Goal: Transaction & Acquisition: Purchase product/service

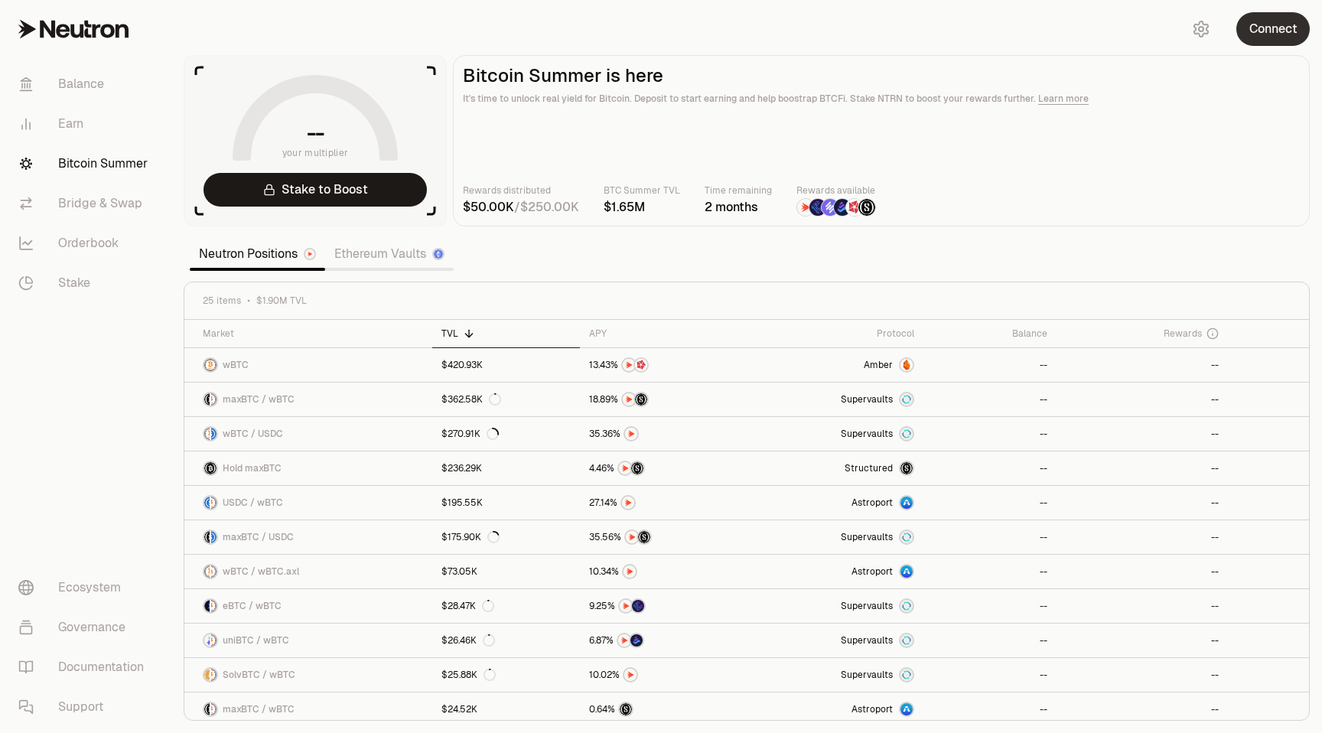
click at [1263, 27] on button "Connect" at bounding box center [1272, 29] width 73 height 34
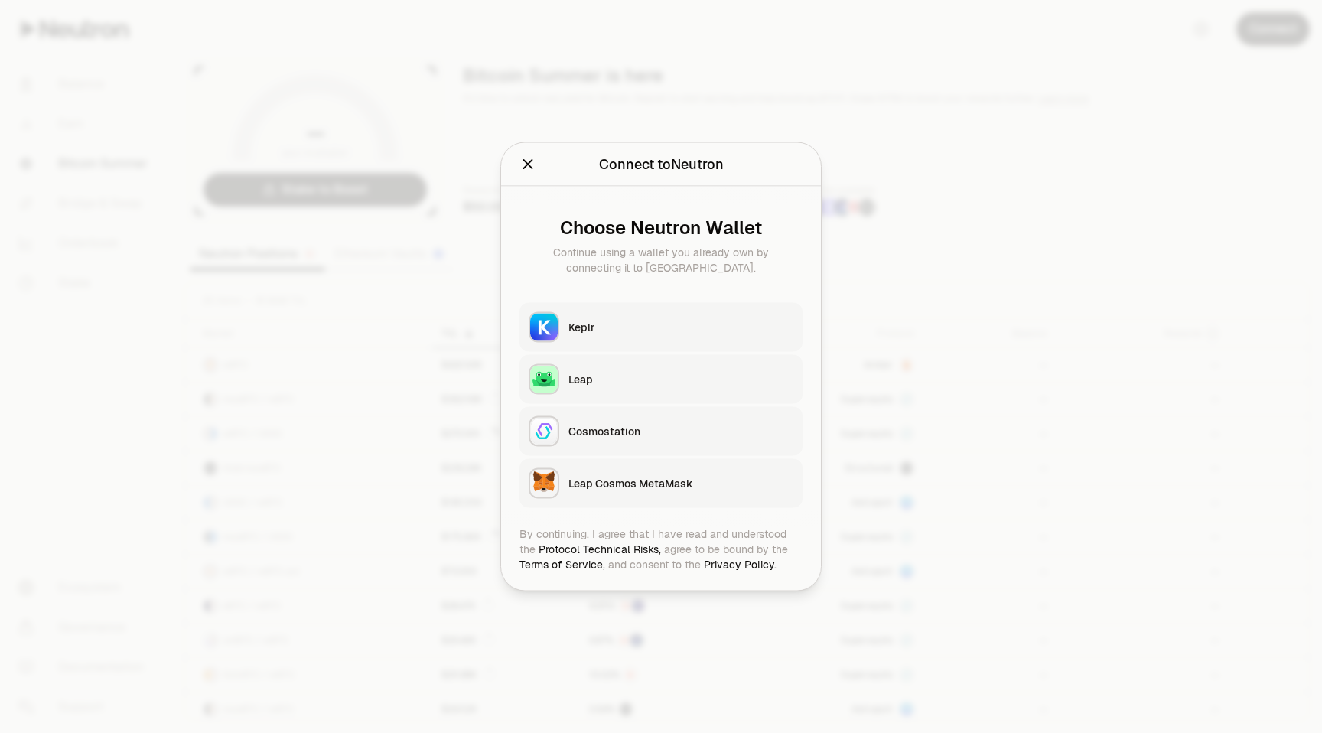
click at [587, 315] on button "Keplr" at bounding box center [660, 327] width 283 height 49
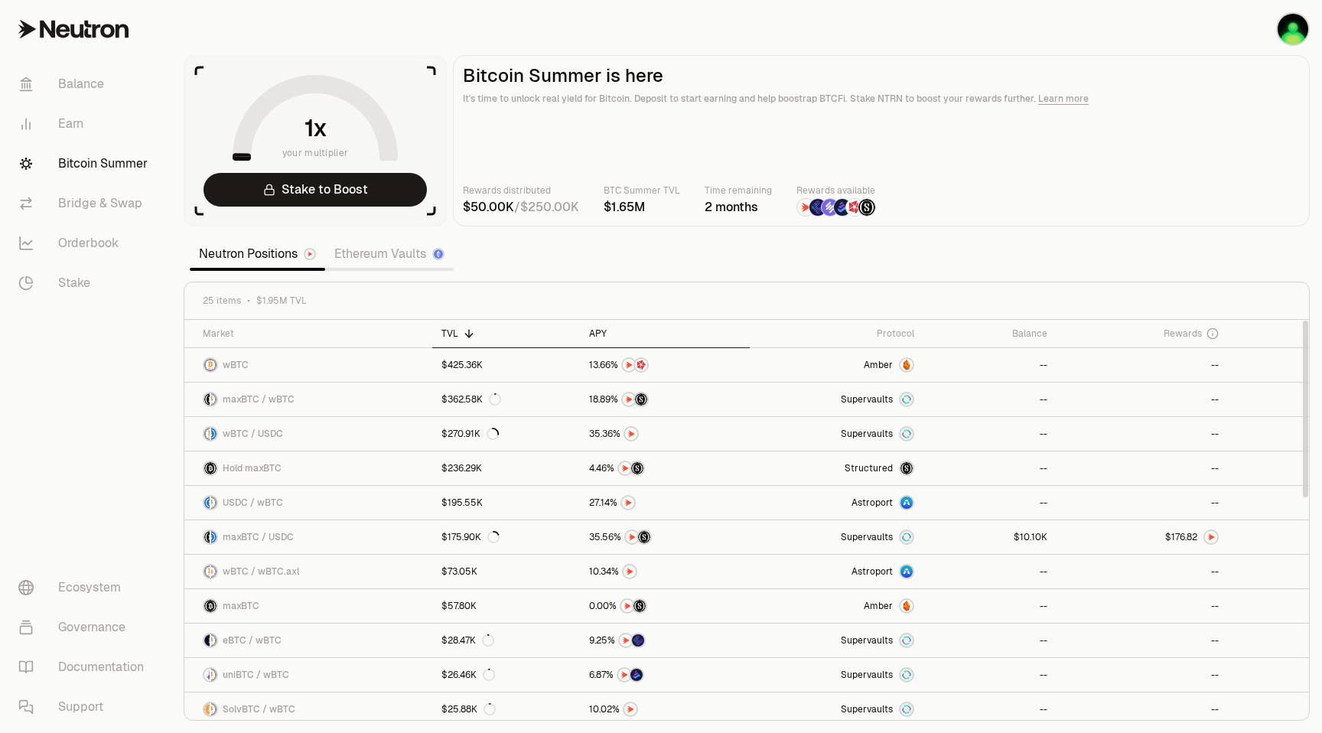
click at [594, 338] on div "APY" at bounding box center [664, 333] width 151 height 12
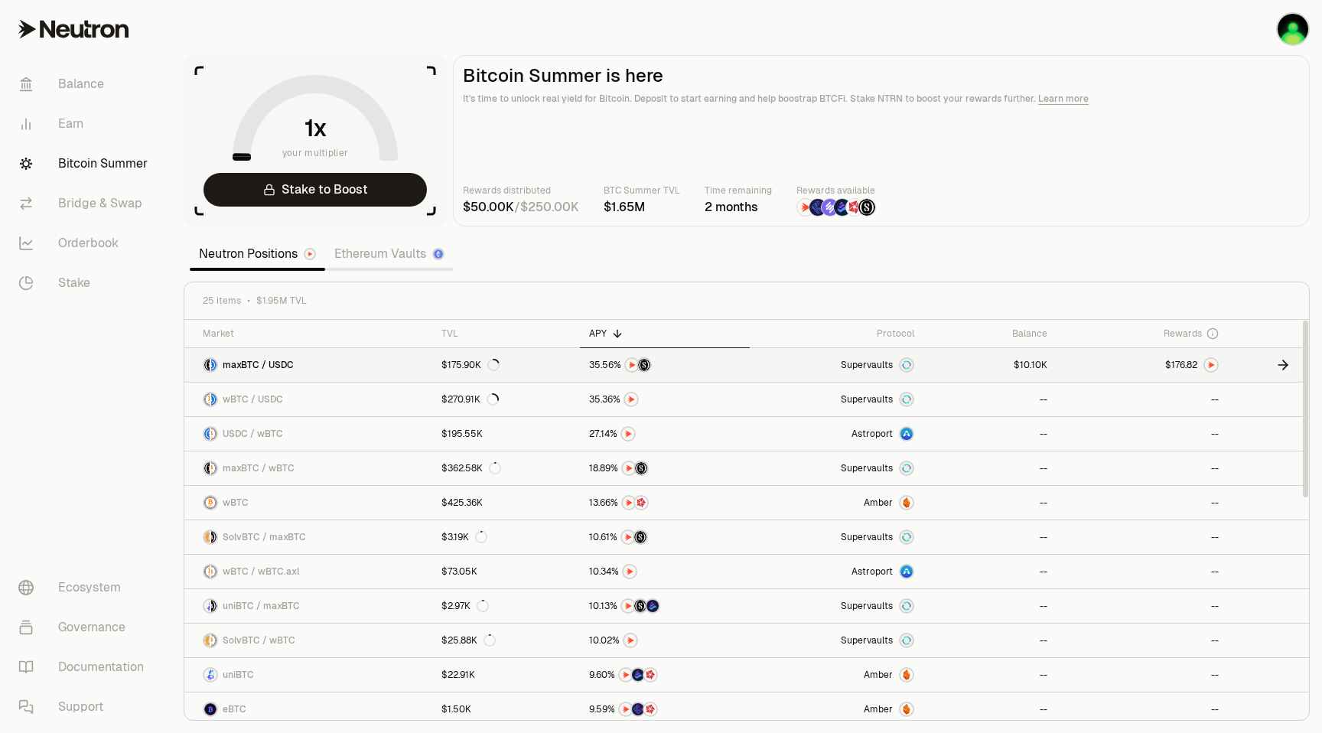
click at [551, 370] on link "$175.90K" at bounding box center [506, 365] width 148 height 34
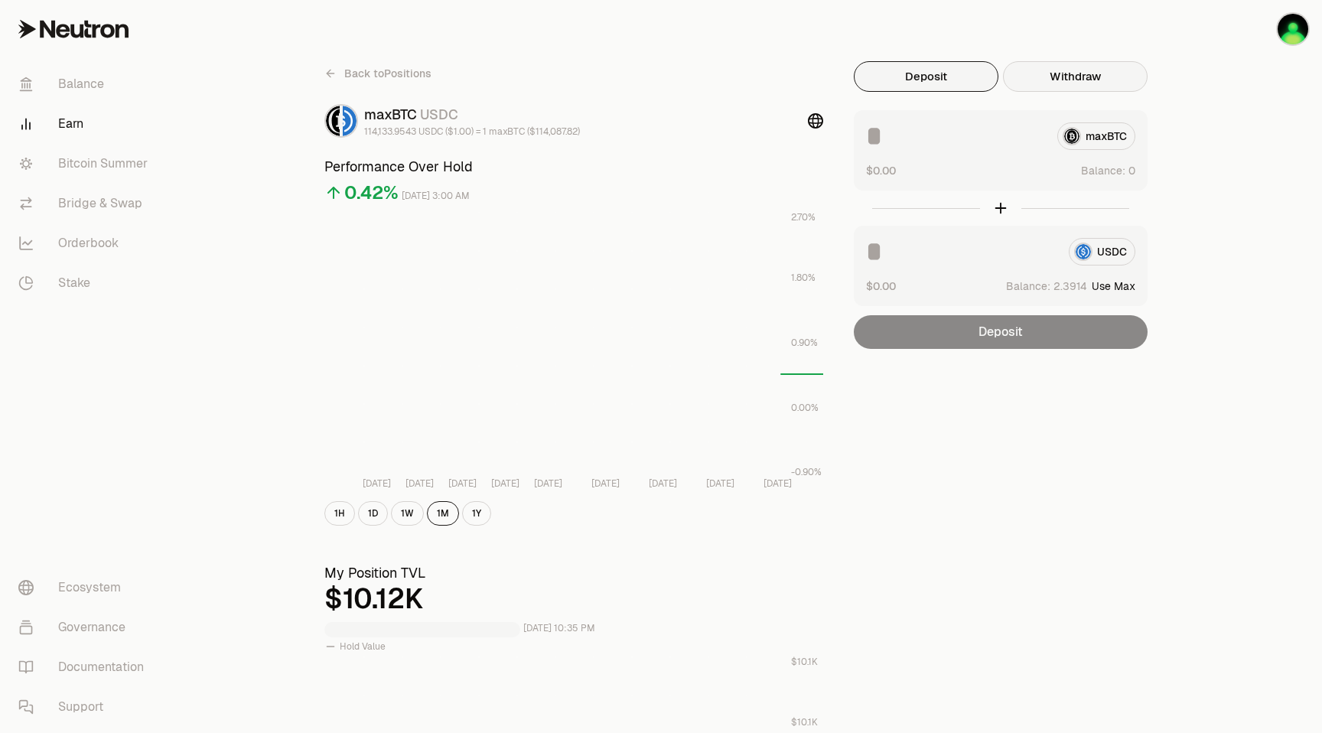
click at [1083, 71] on button "Withdraw" at bounding box center [1075, 76] width 145 height 31
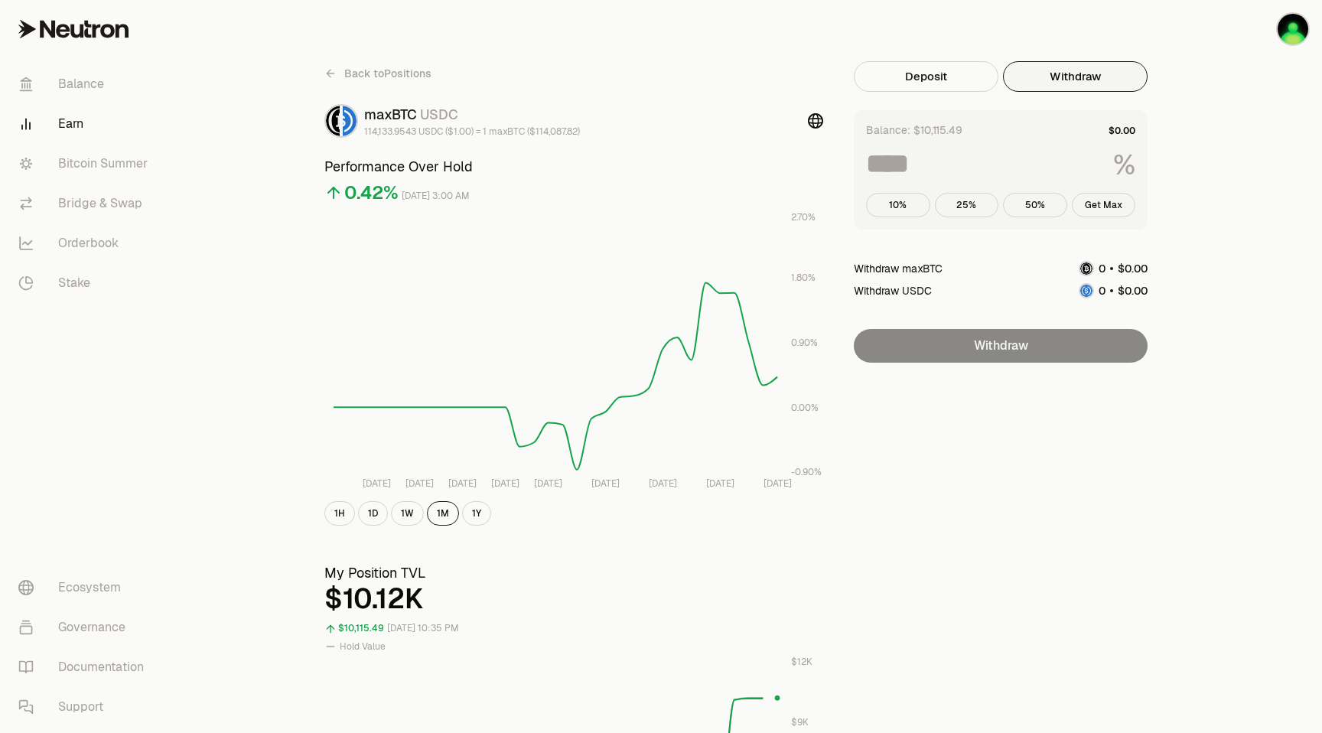
click at [915, 162] on input at bounding box center [983, 164] width 235 height 28
click at [896, 209] on button "10%" at bounding box center [898, 205] width 64 height 24
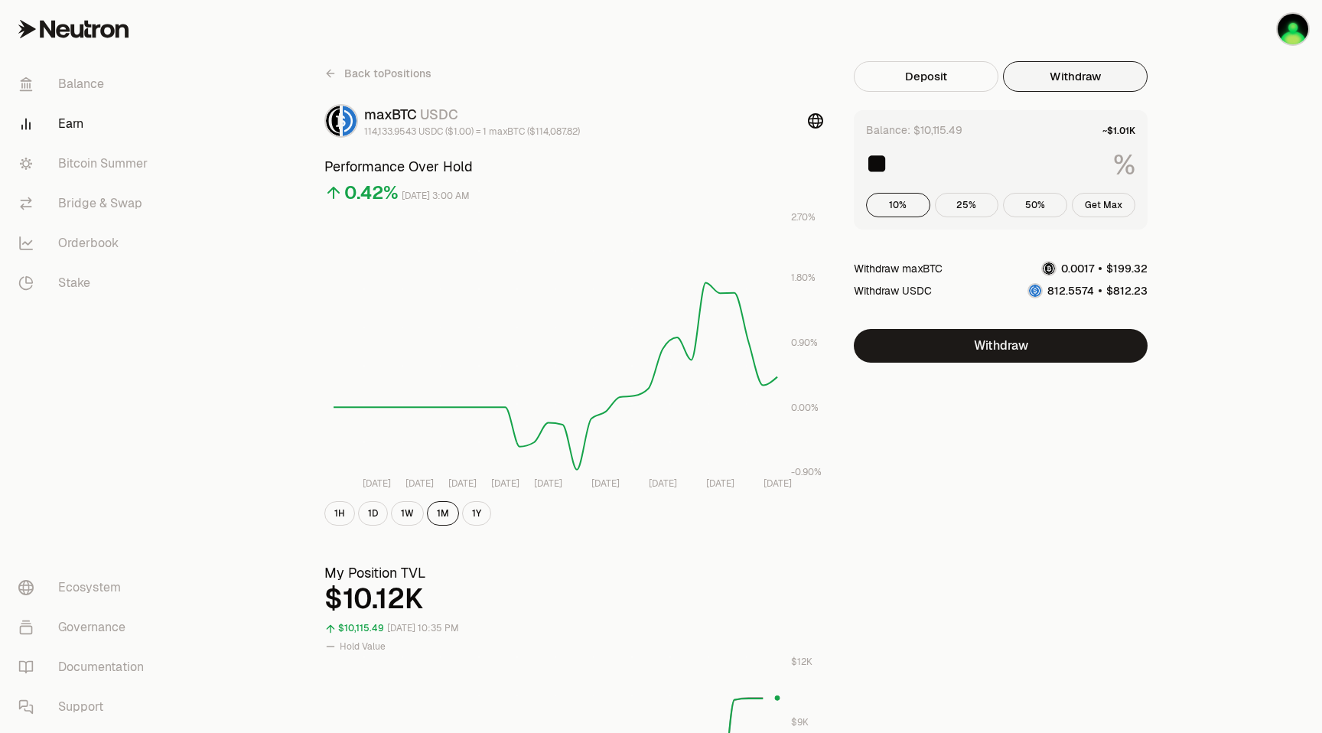
click at [900, 159] on input "**" at bounding box center [983, 164] width 235 height 28
click at [996, 348] on button "Withdraw" at bounding box center [1001, 346] width 294 height 34
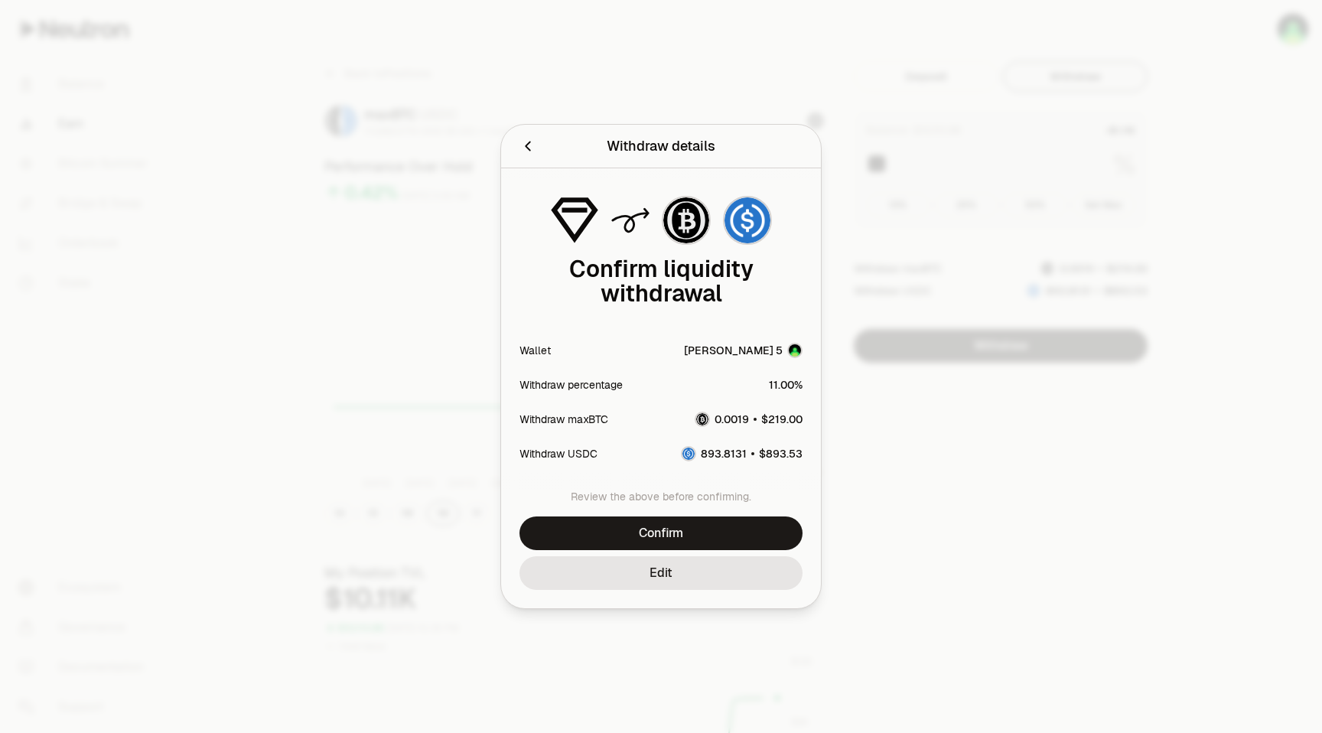
click at [524, 149] on icon "Back" at bounding box center [527, 146] width 17 height 17
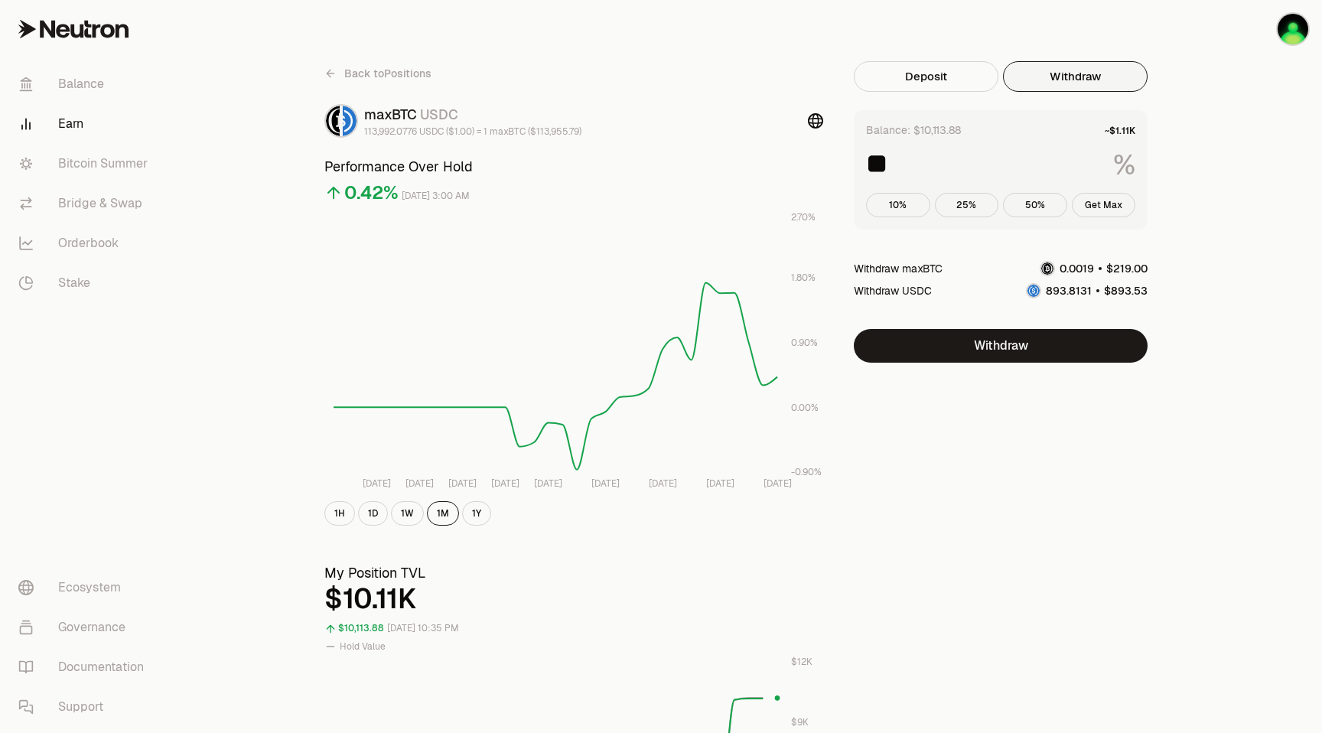
click at [903, 167] on input "**" at bounding box center [983, 164] width 235 height 28
type input "**"
click at [1001, 353] on button "Withdraw" at bounding box center [1001, 346] width 294 height 34
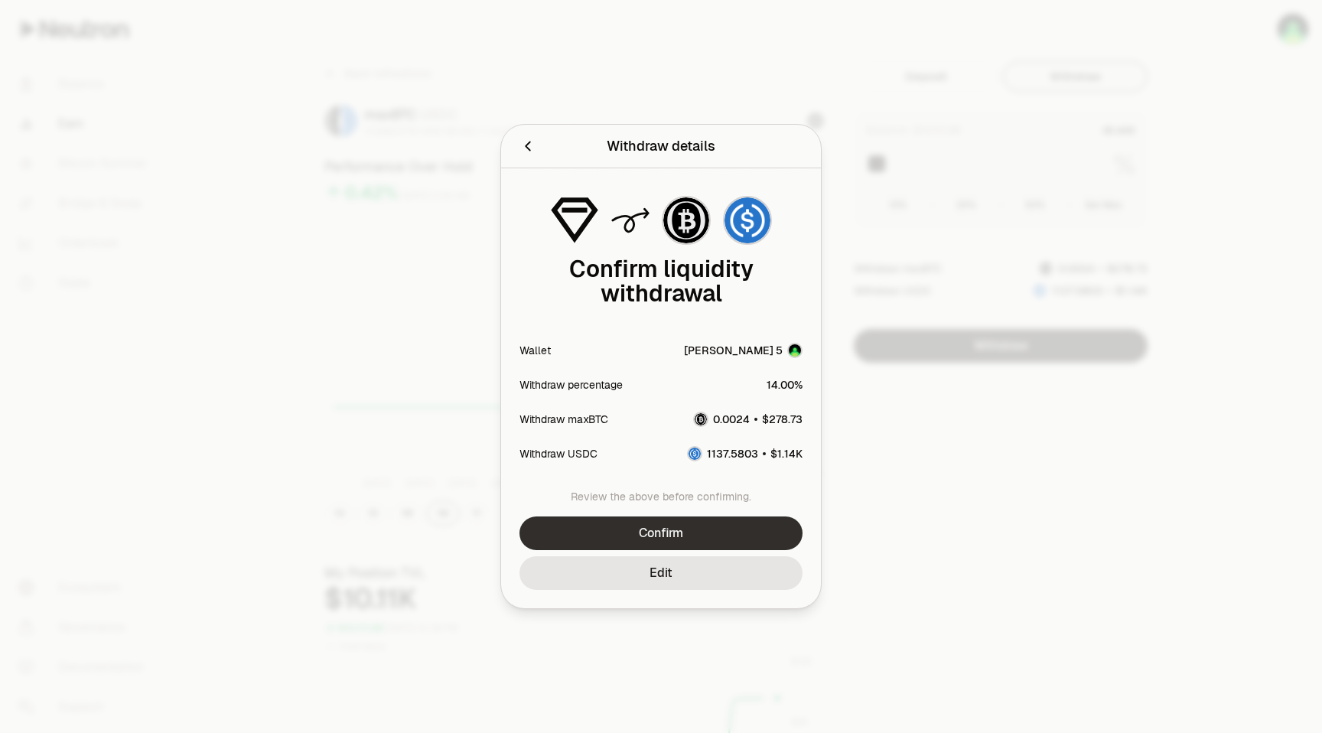
click at [672, 532] on button "Confirm" at bounding box center [660, 533] width 283 height 34
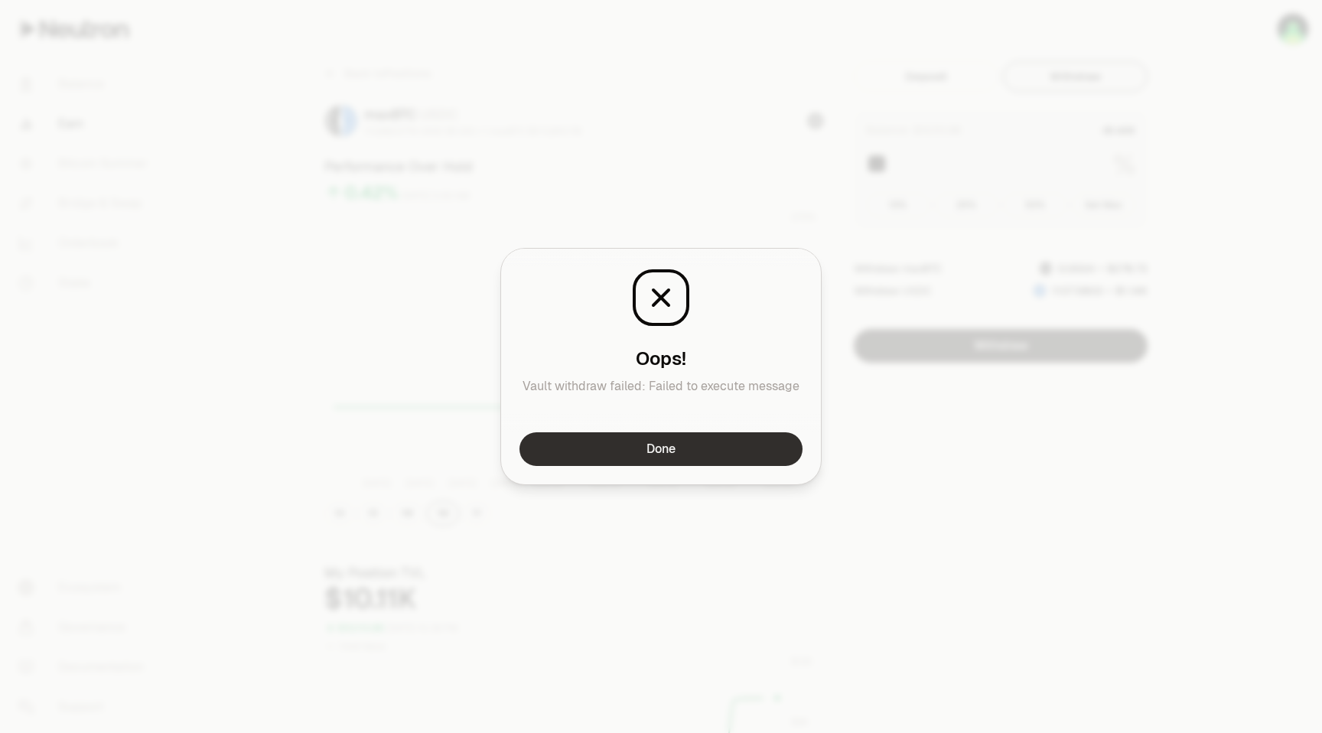
click at [685, 454] on button "Done" at bounding box center [660, 449] width 283 height 34
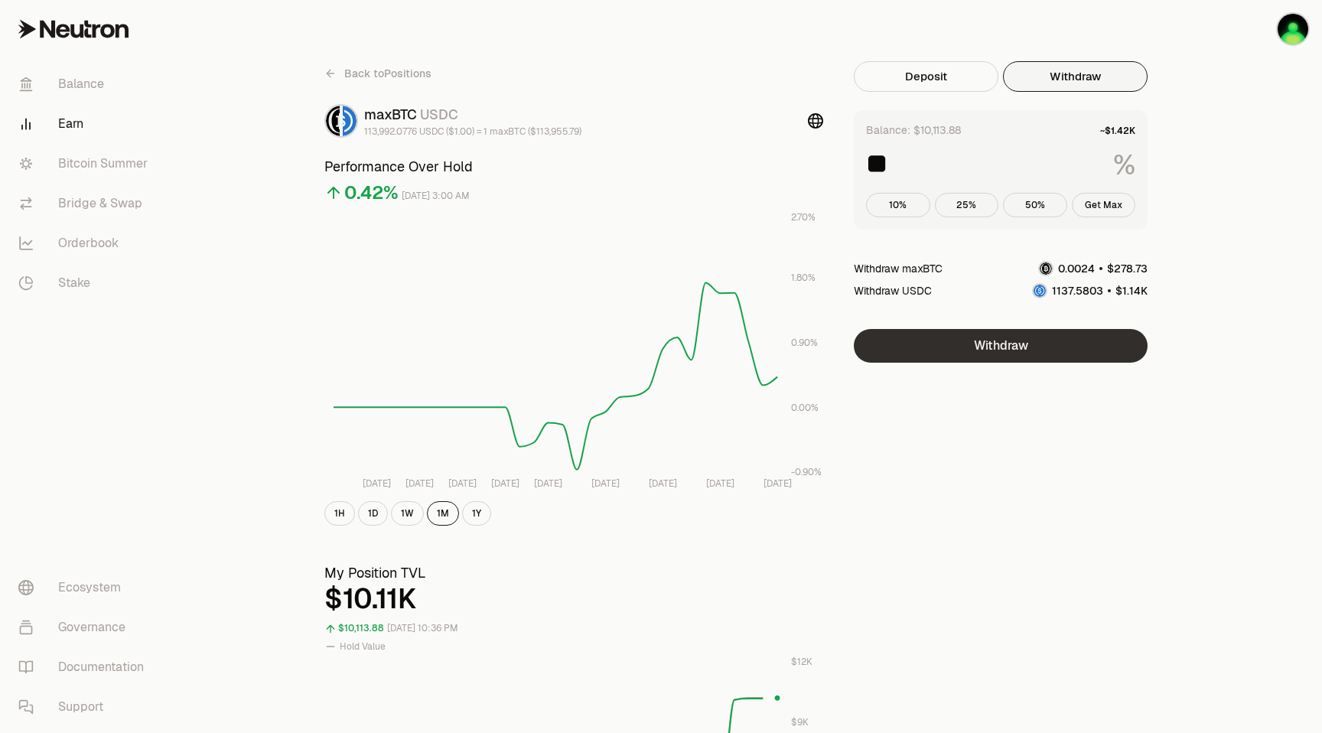
click at [995, 347] on button "Withdraw" at bounding box center [1001, 346] width 294 height 34
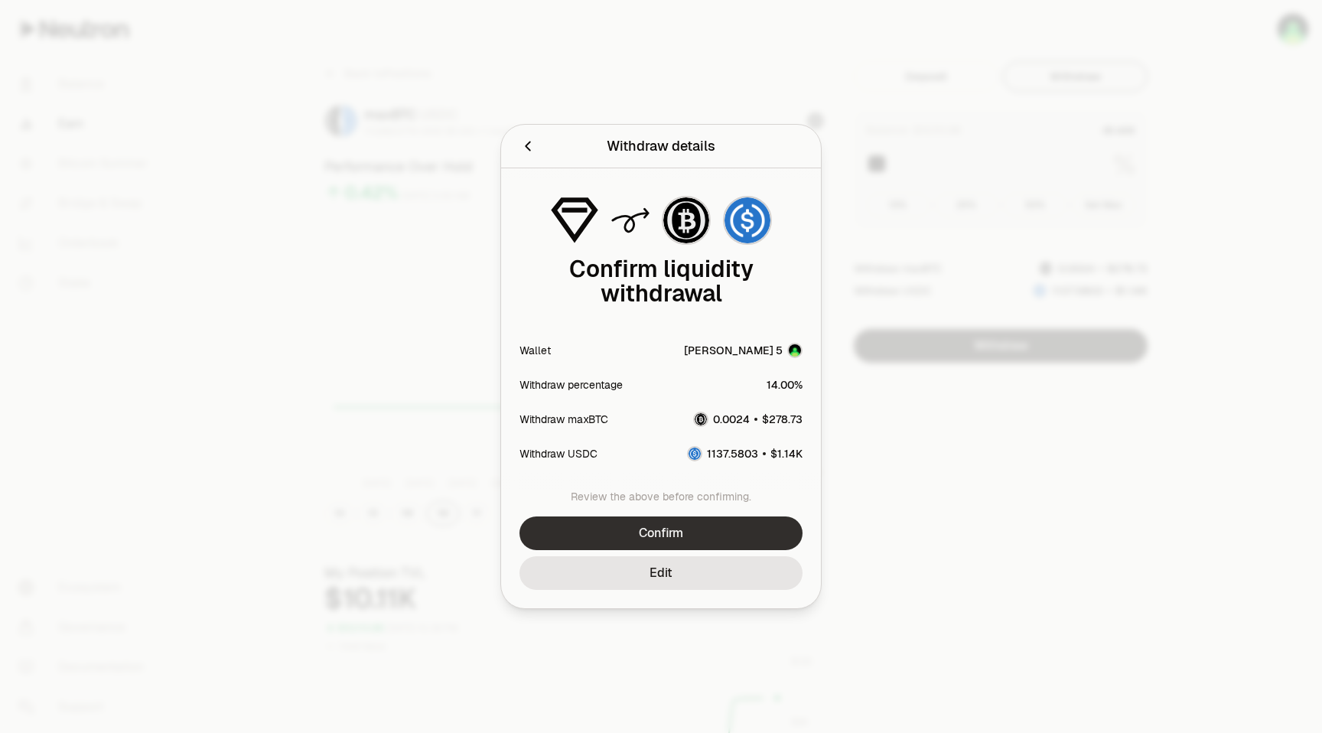
click at [674, 535] on button "Confirm" at bounding box center [660, 533] width 283 height 34
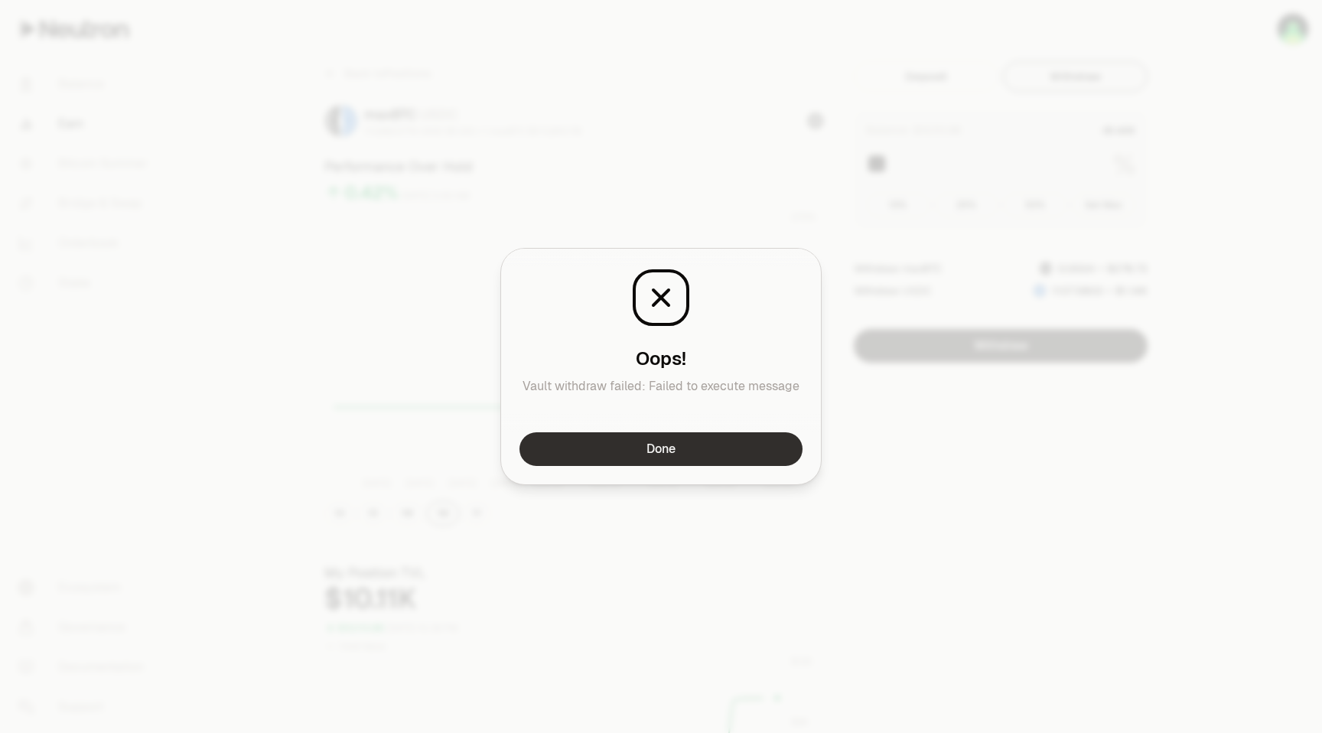
click at [677, 447] on button "Done" at bounding box center [660, 449] width 283 height 34
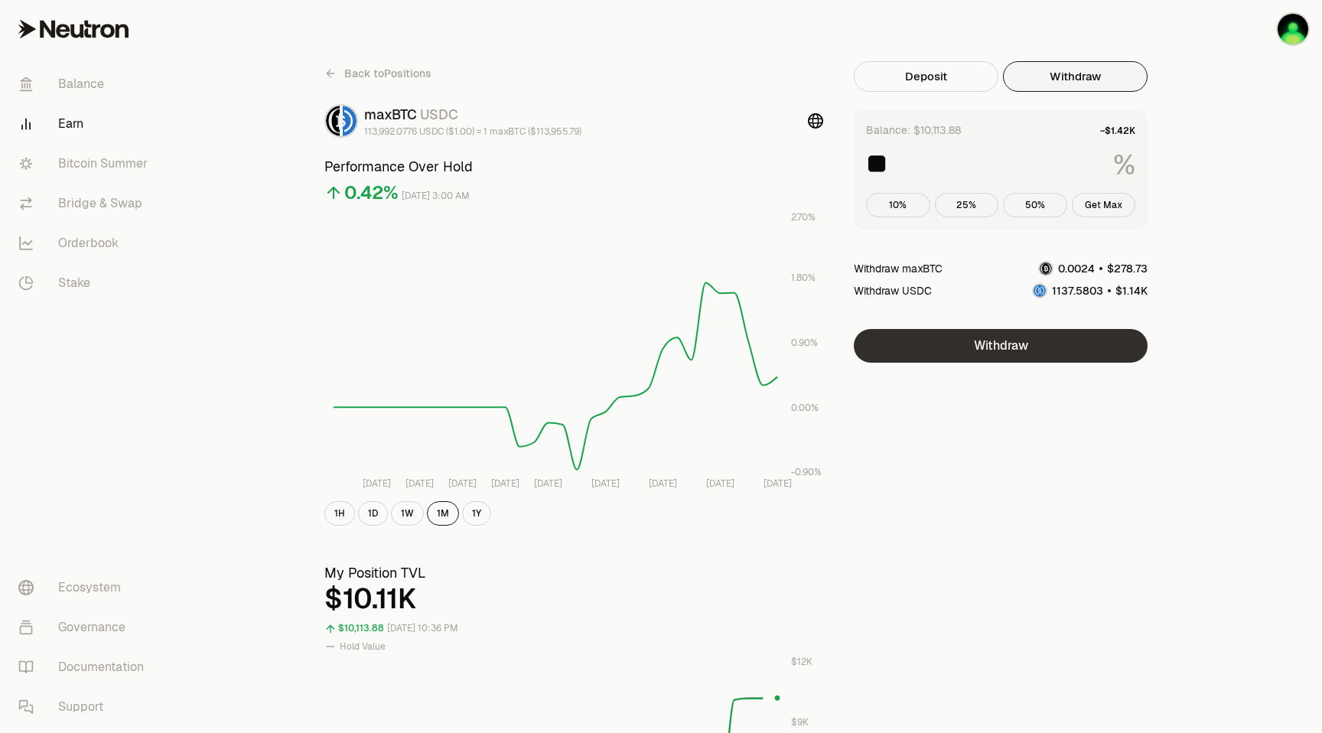
click at [1021, 345] on button "Withdraw" at bounding box center [1001, 346] width 294 height 34
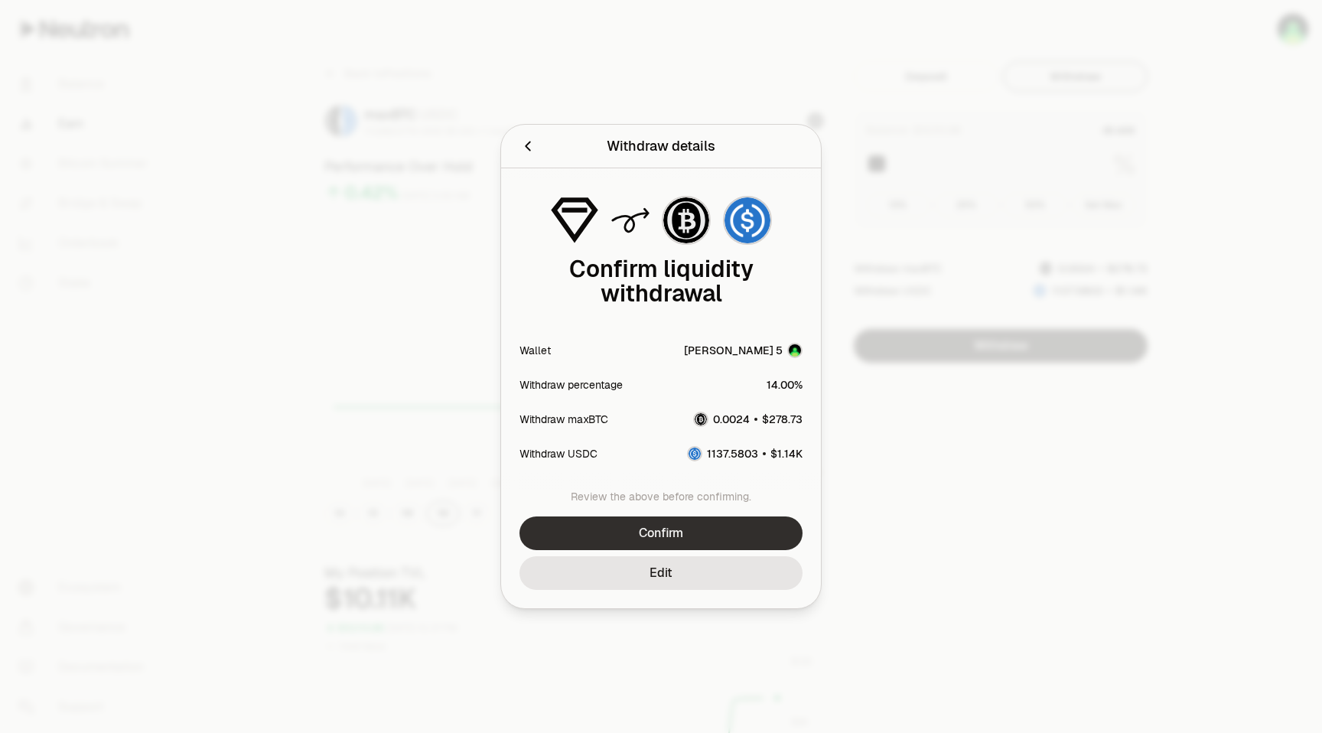
click at [667, 532] on button "Confirm" at bounding box center [660, 533] width 283 height 34
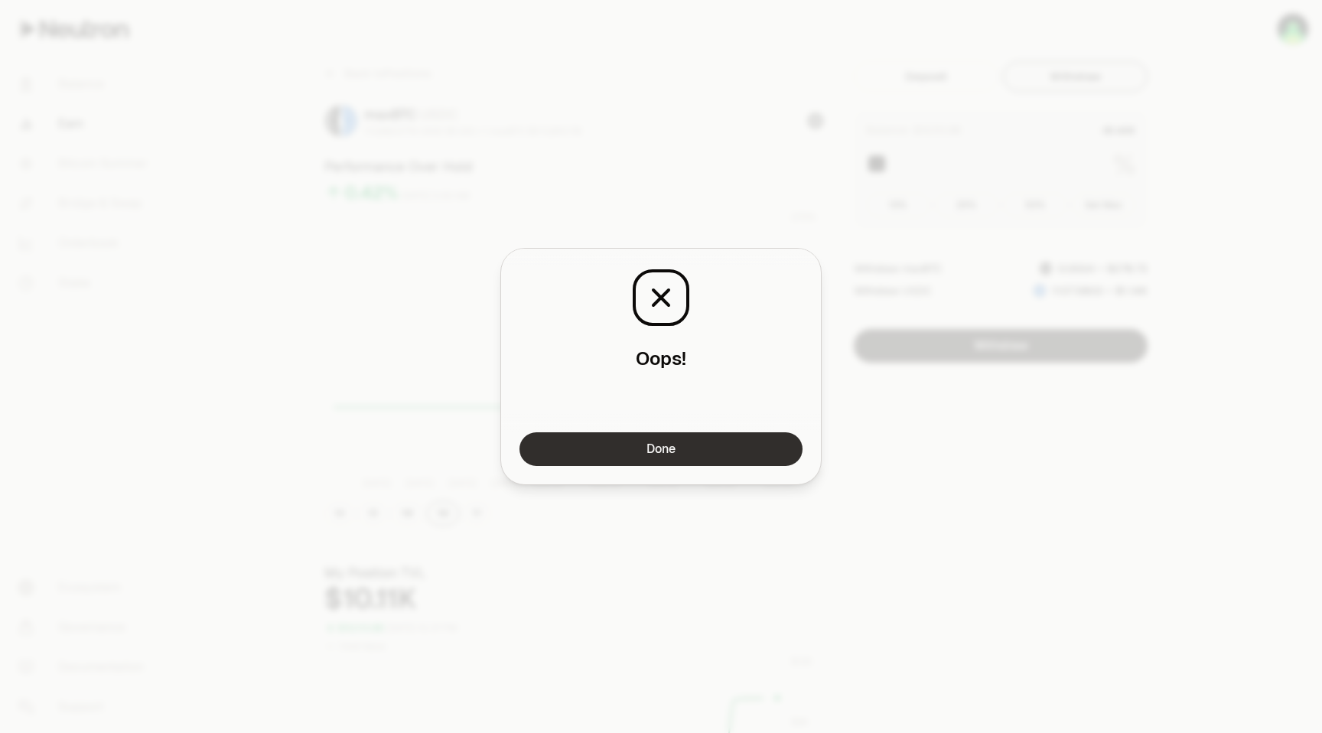
click at [654, 441] on button "Done" at bounding box center [660, 449] width 283 height 34
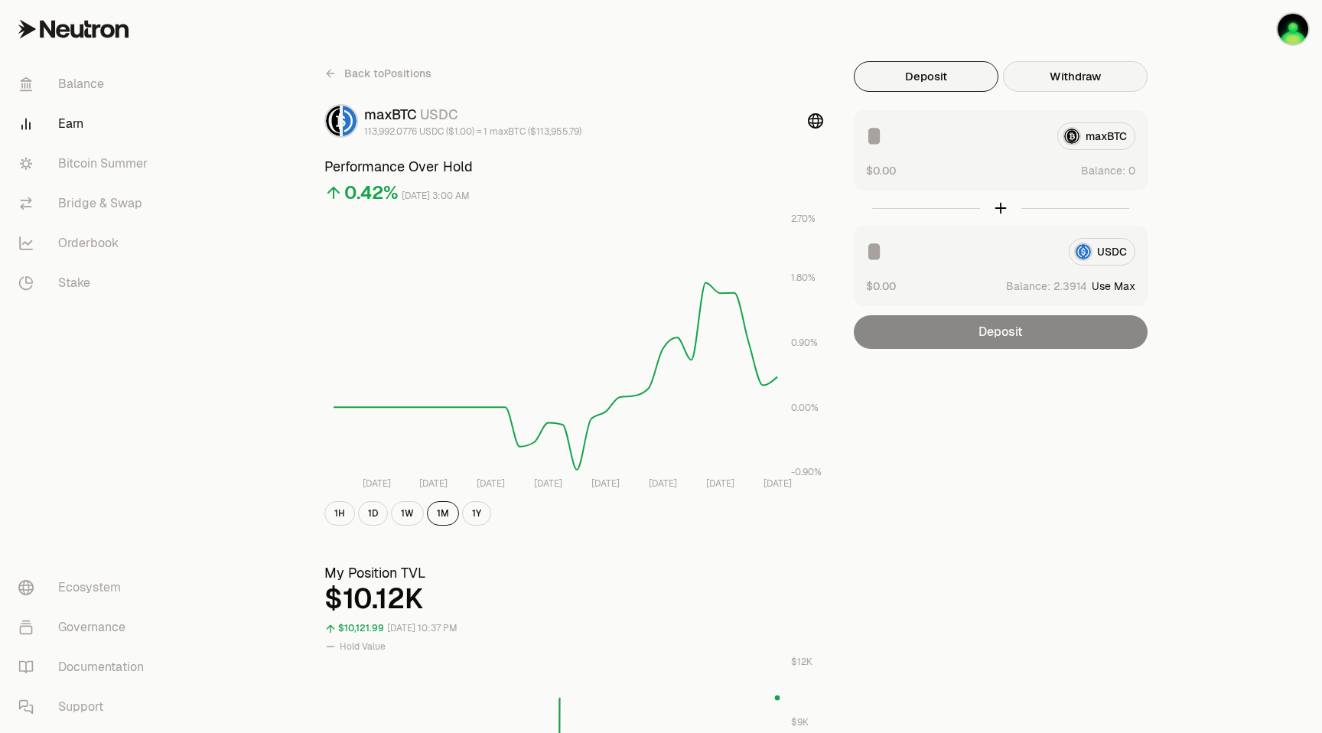
click at [1079, 76] on button "Withdraw" at bounding box center [1075, 76] width 145 height 31
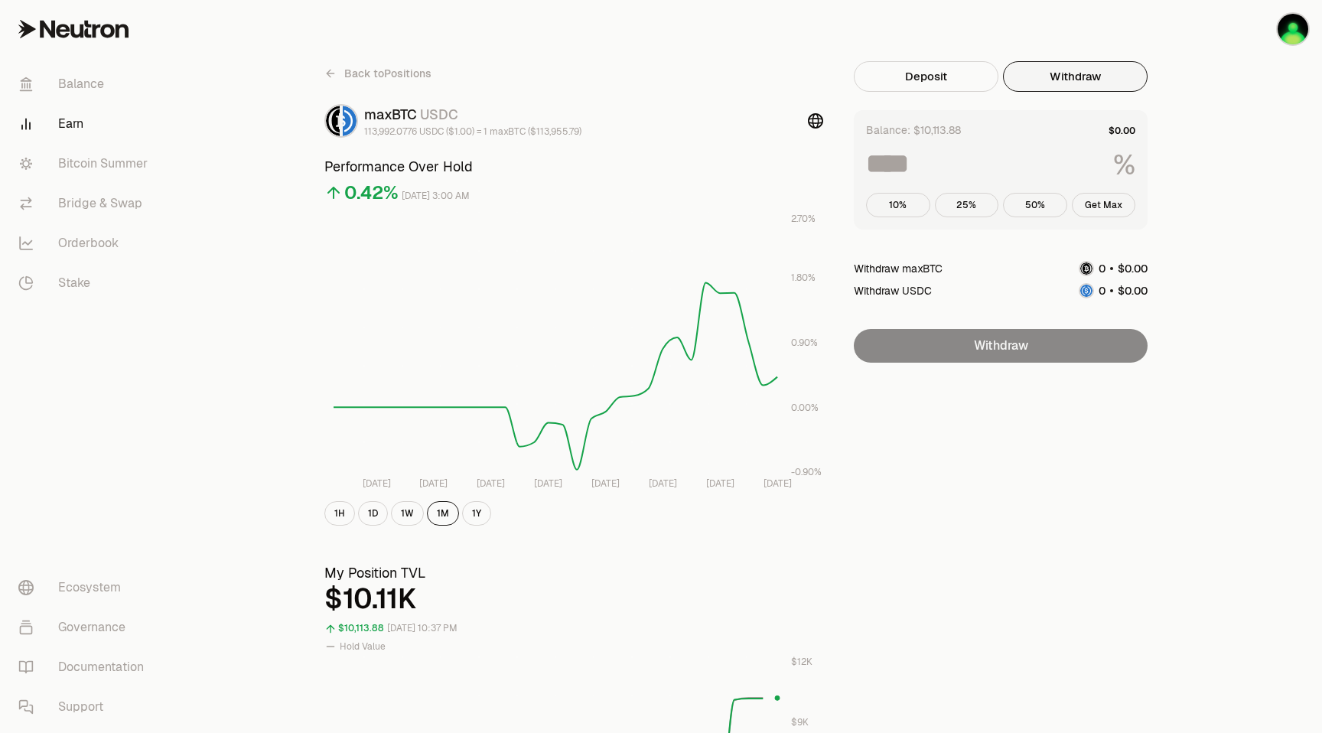
click at [923, 160] on input at bounding box center [983, 164] width 235 height 28
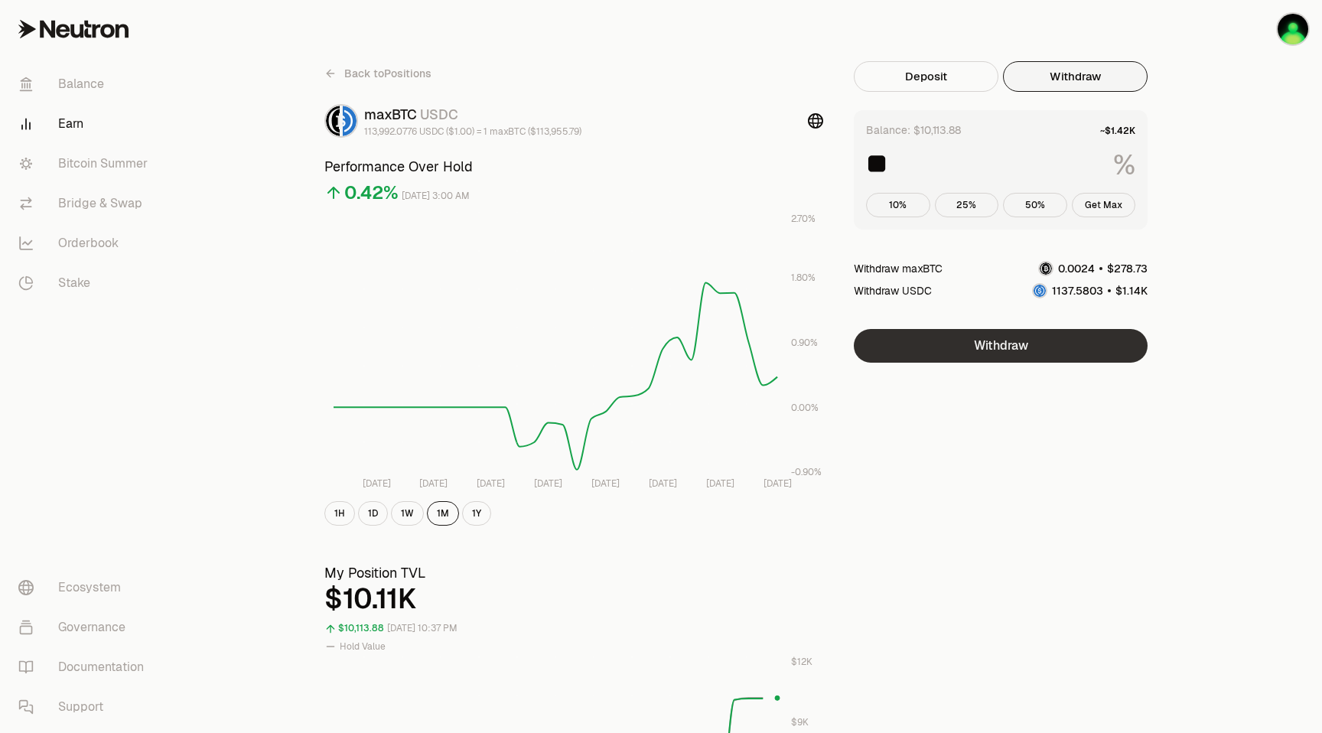
click at [1021, 345] on button "Withdraw" at bounding box center [1001, 346] width 294 height 34
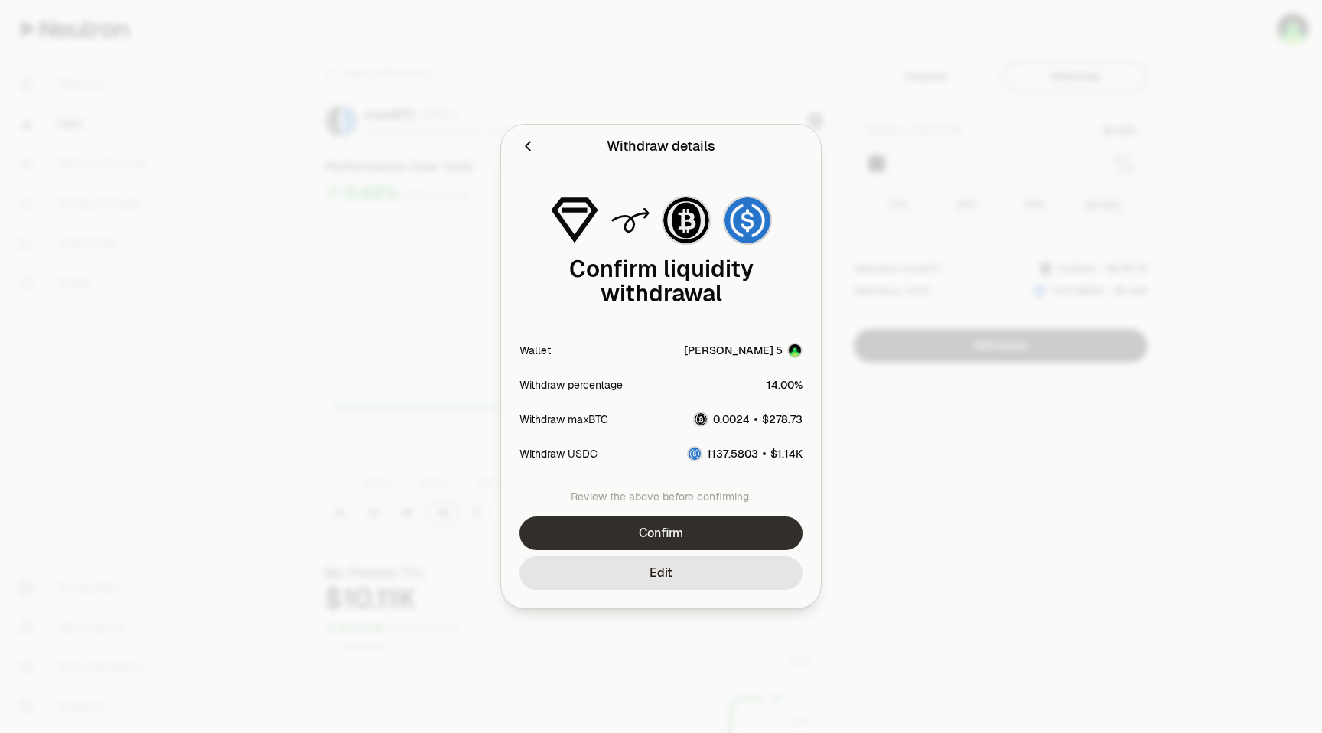
click at [695, 538] on button "Confirm" at bounding box center [660, 533] width 283 height 34
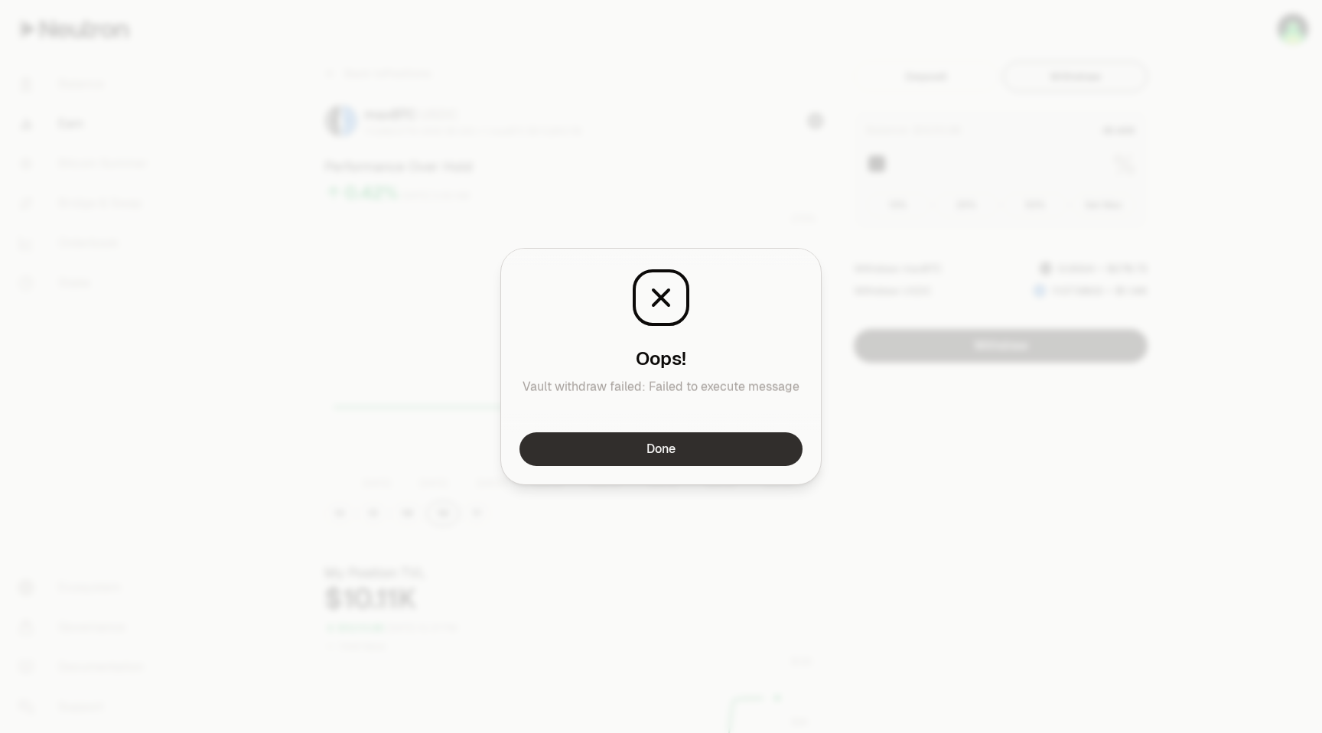
click at [681, 440] on button "Done" at bounding box center [660, 449] width 283 height 34
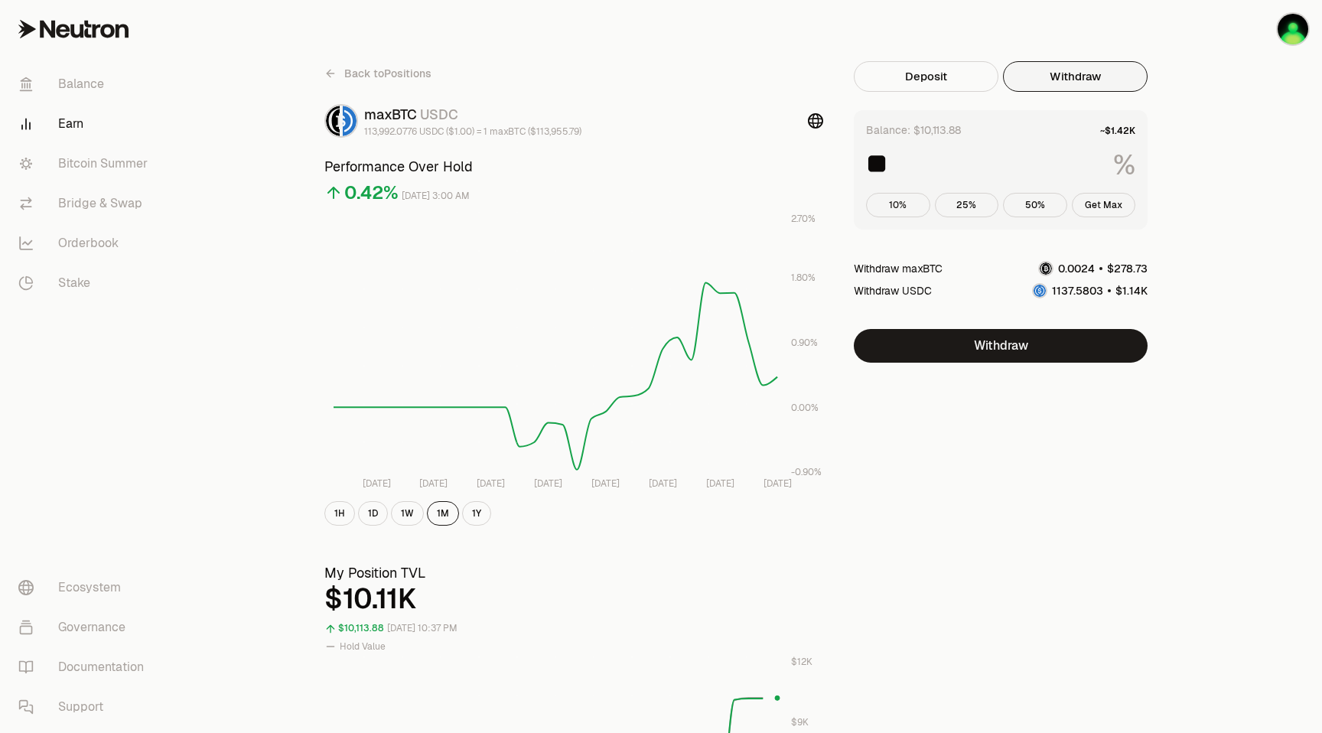
click at [894, 201] on button "10%" at bounding box center [898, 205] width 64 height 24
type input "**"
click at [992, 344] on button "Withdraw" at bounding box center [1001, 346] width 294 height 34
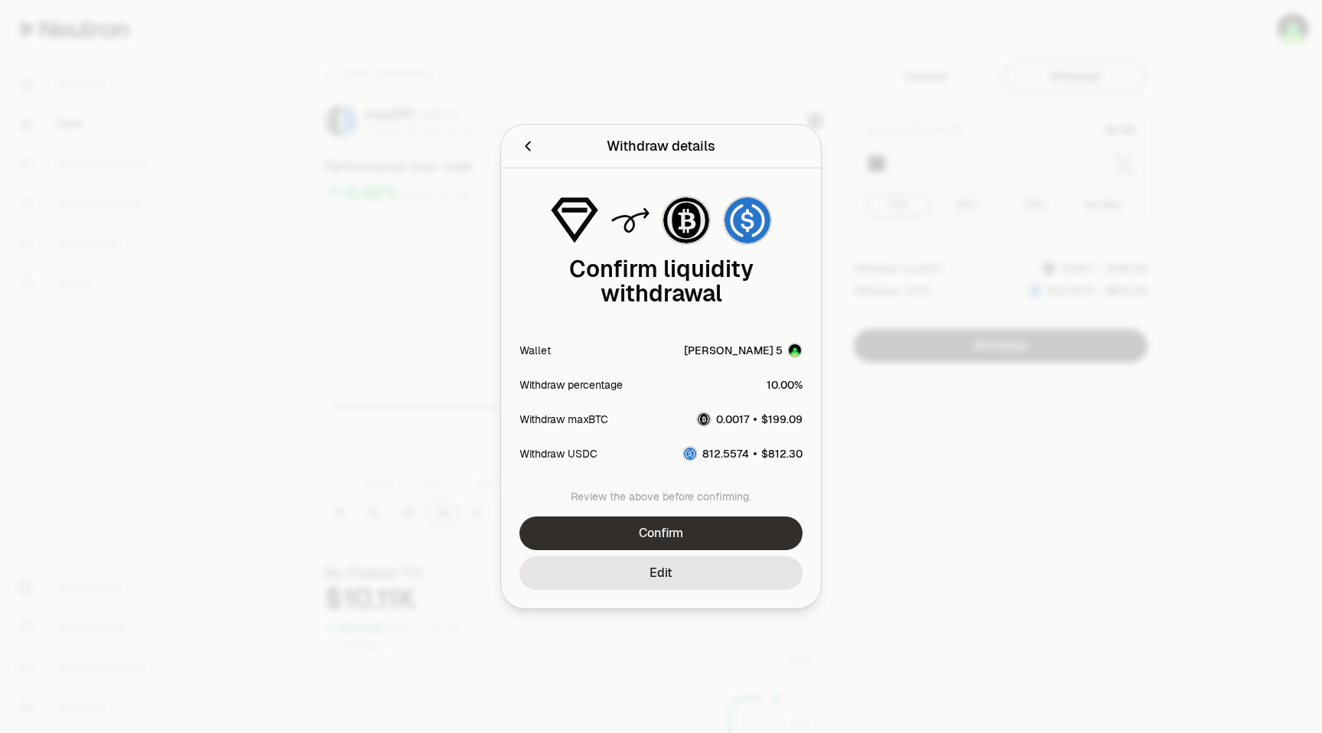
click at [662, 530] on button "Confirm" at bounding box center [660, 533] width 283 height 34
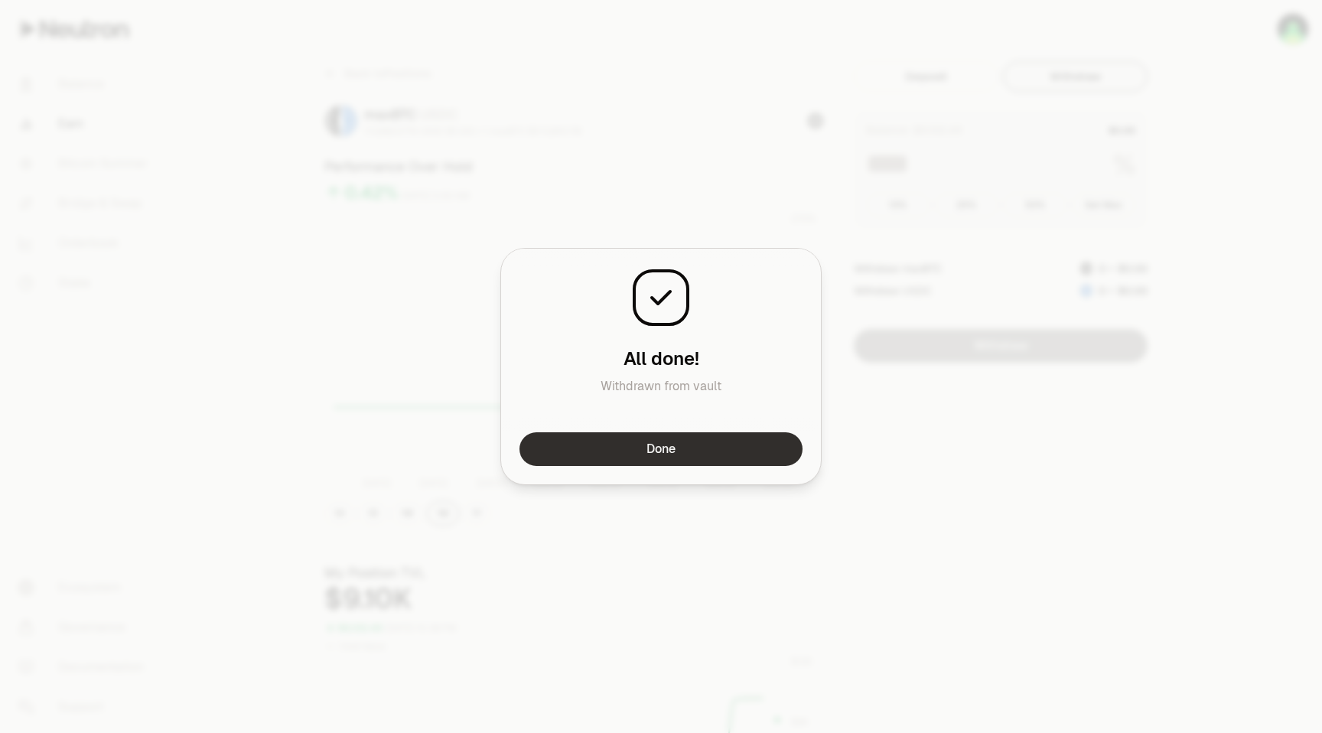
click at [678, 443] on button "Done" at bounding box center [660, 449] width 283 height 34
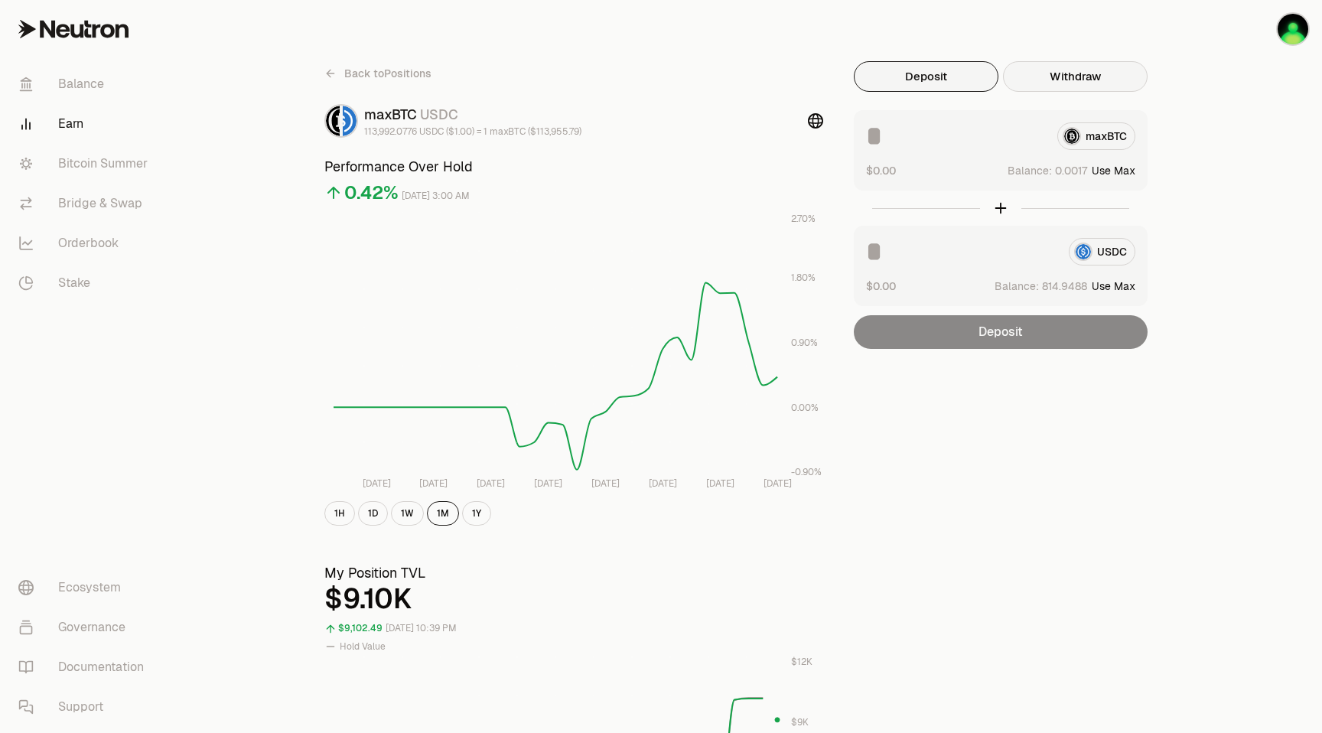
click at [1052, 75] on button "Withdraw" at bounding box center [1075, 76] width 145 height 31
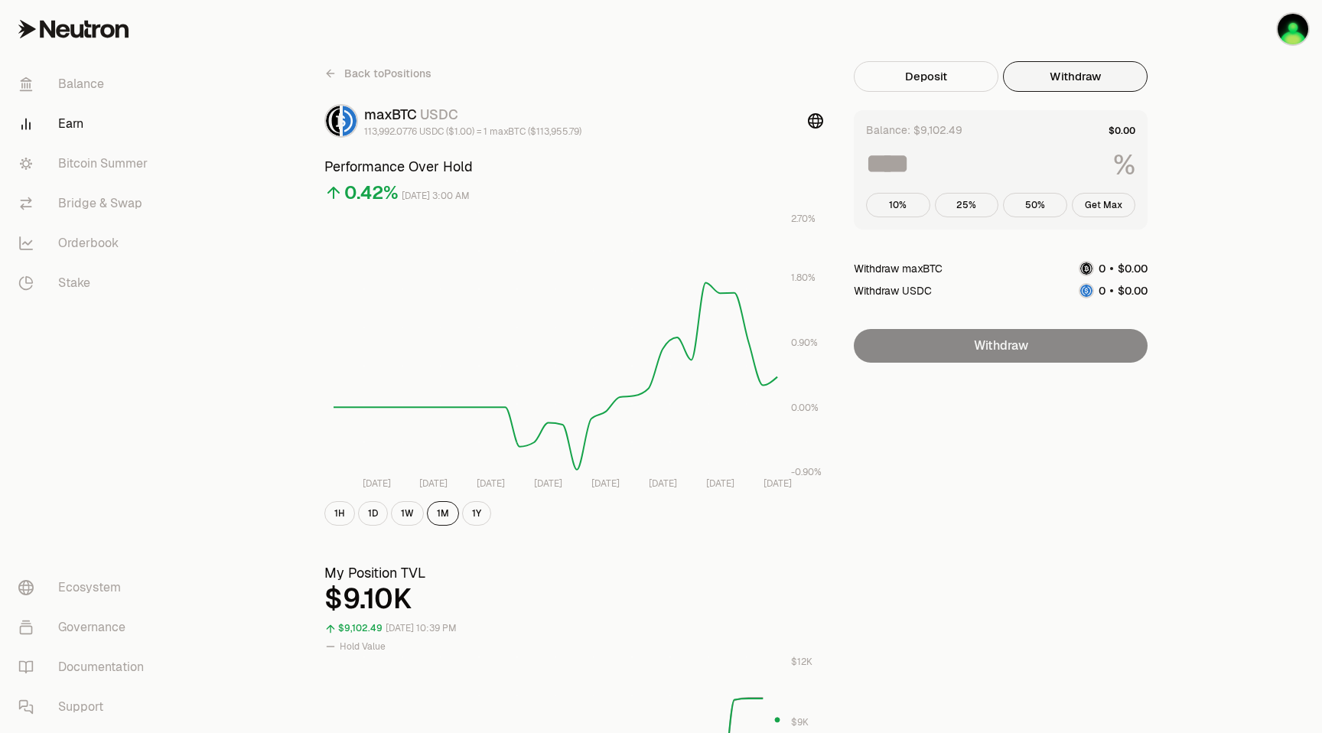
click at [925, 158] on input at bounding box center [983, 164] width 235 height 28
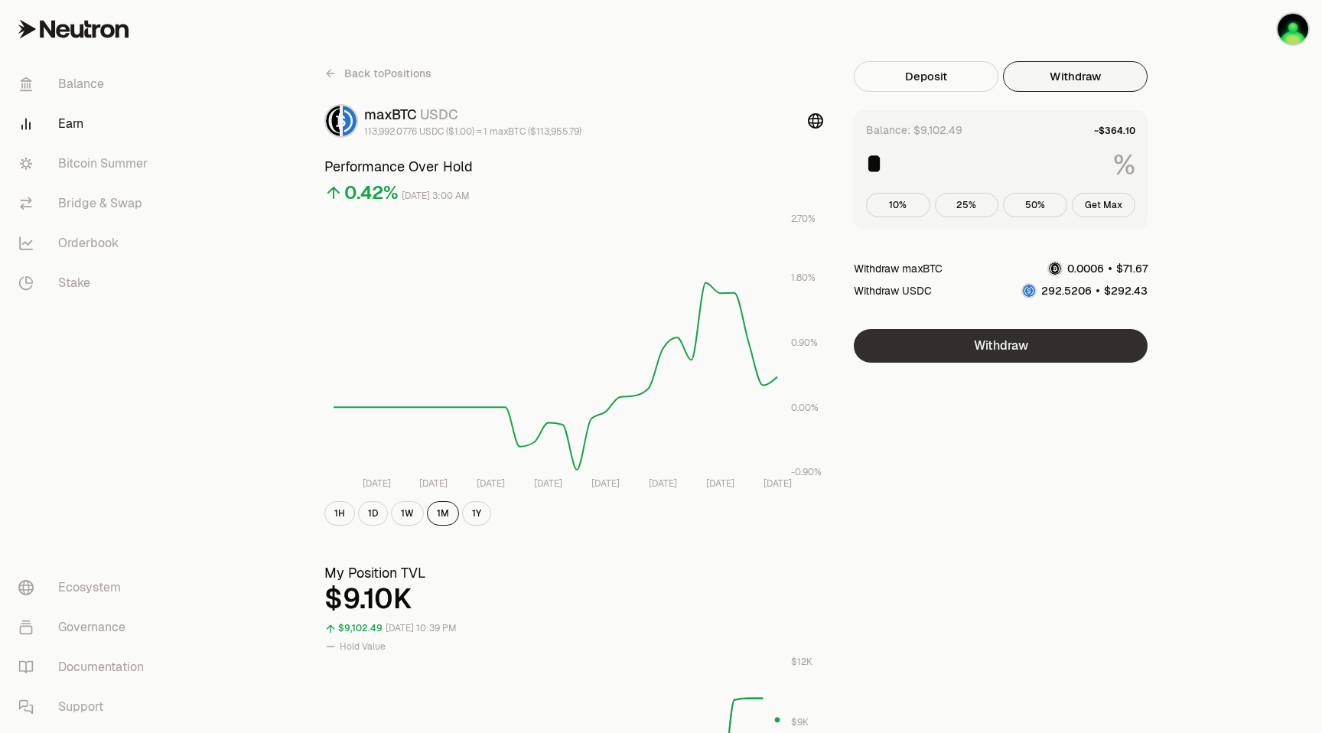
click at [996, 347] on button "Withdraw" at bounding box center [1001, 346] width 294 height 34
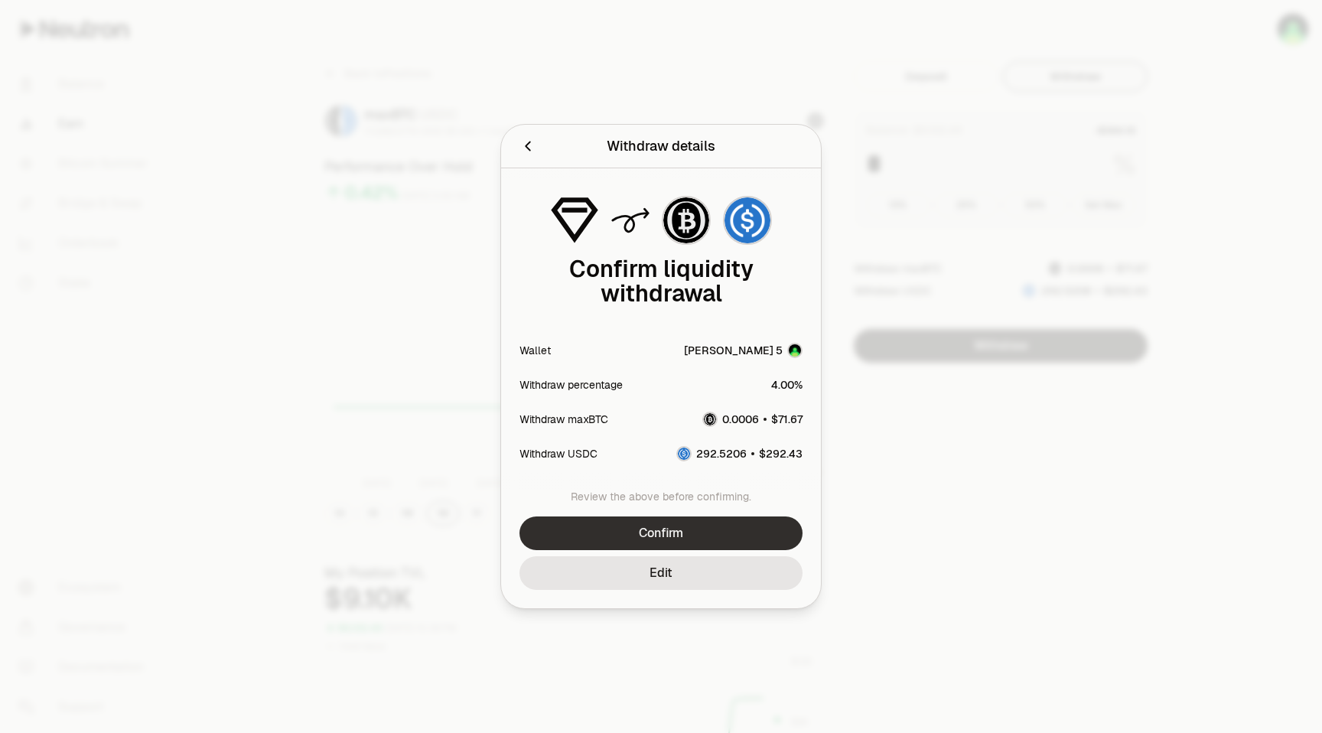
click at [716, 531] on button "Confirm" at bounding box center [660, 533] width 283 height 34
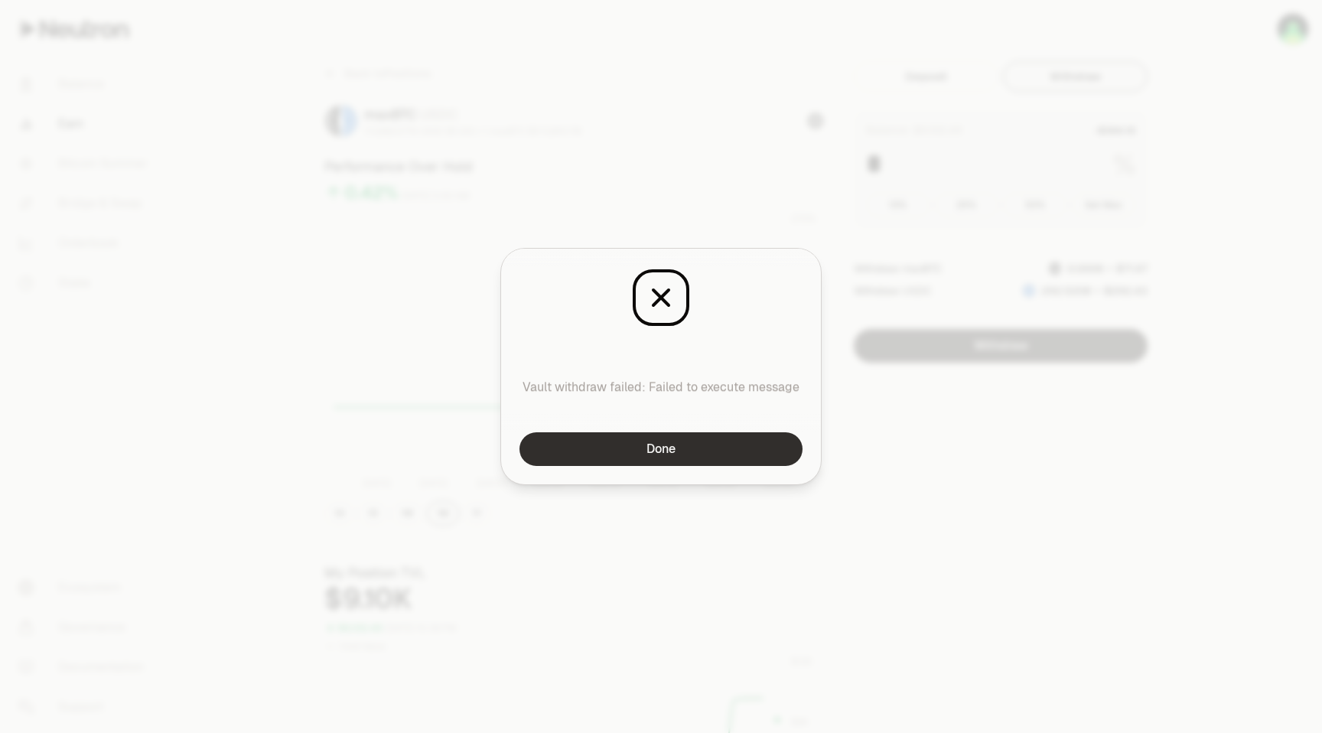
click at [689, 442] on button "Done" at bounding box center [660, 449] width 283 height 34
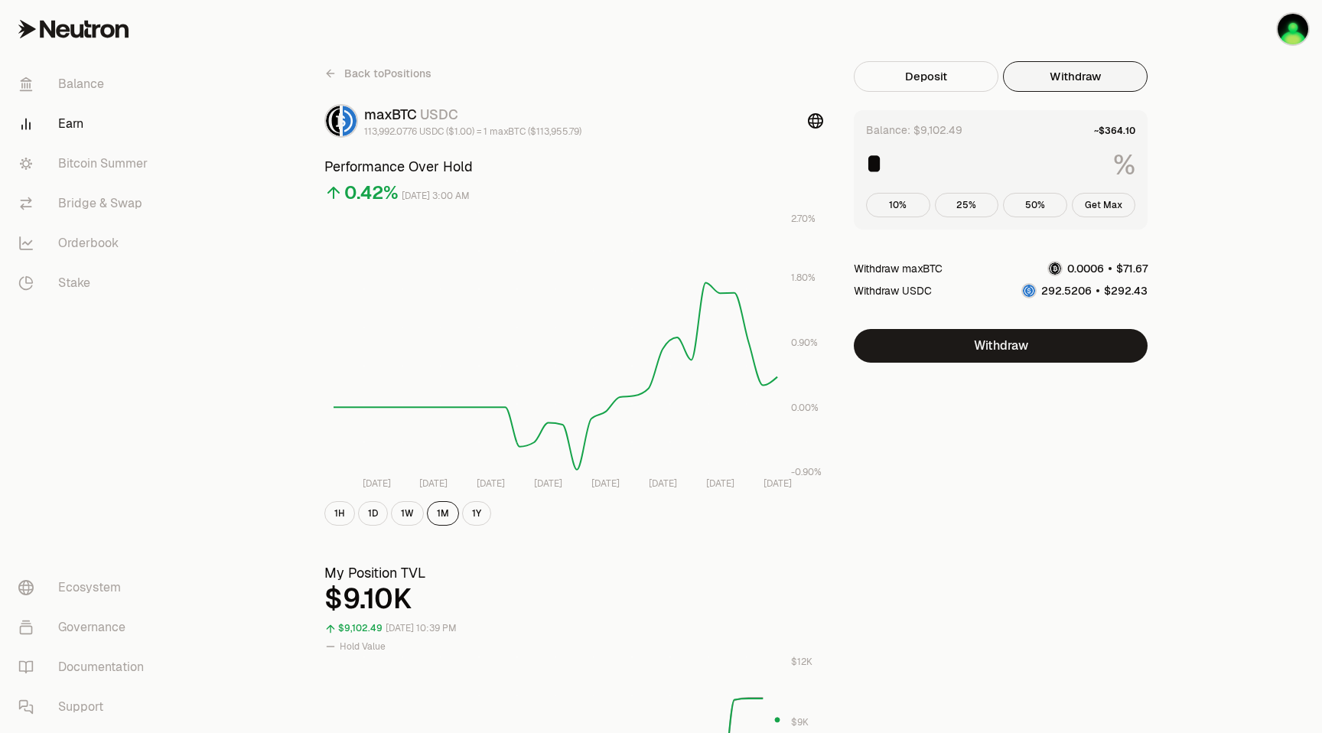
click at [880, 164] on input "*" at bounding box center [983, 164] width 235 height 28
type input "*"
click at [1005, 346] on button "Withdraw" at bounding box center [1001, 346] width 294 height 34
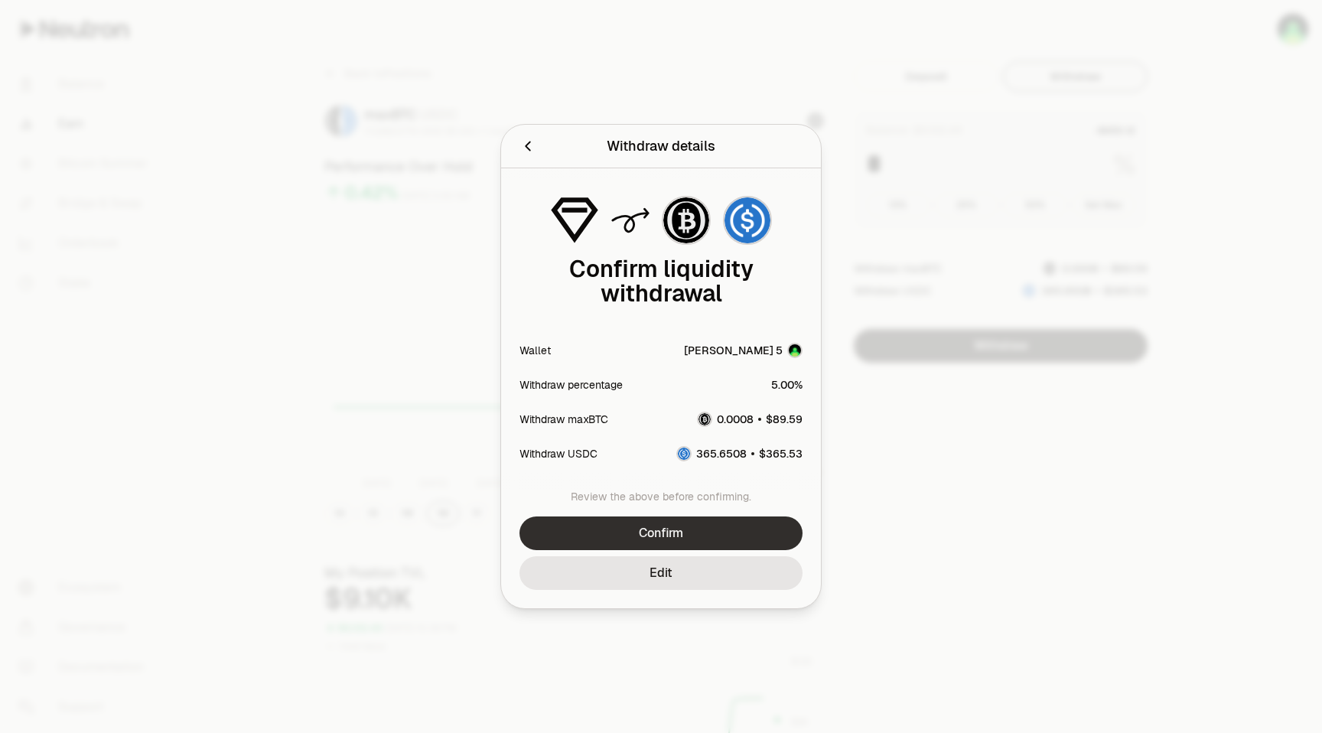
click at [690, 529] on button "Confirm" at bounding box center [660, 533] width 283 height 34
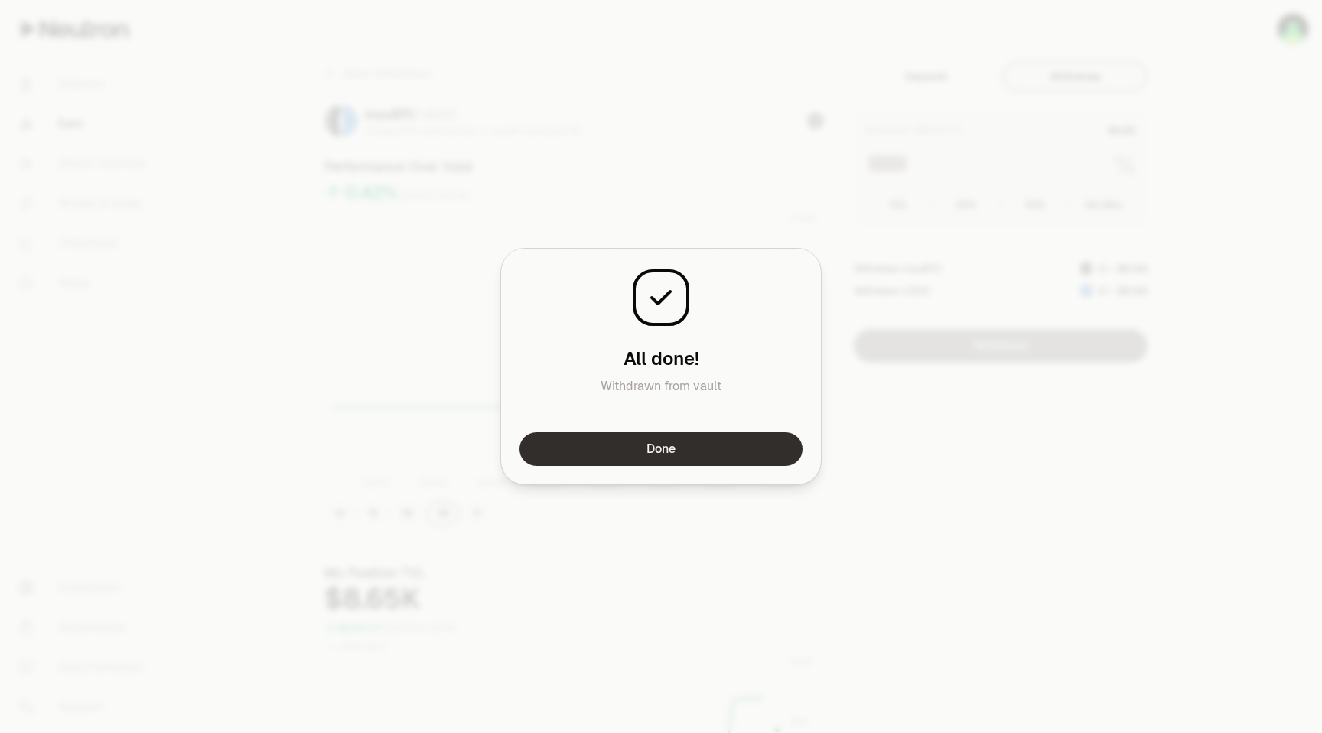
click at [624, 447] on button "Done" at bounding box center [660, 449] width 283 height 34
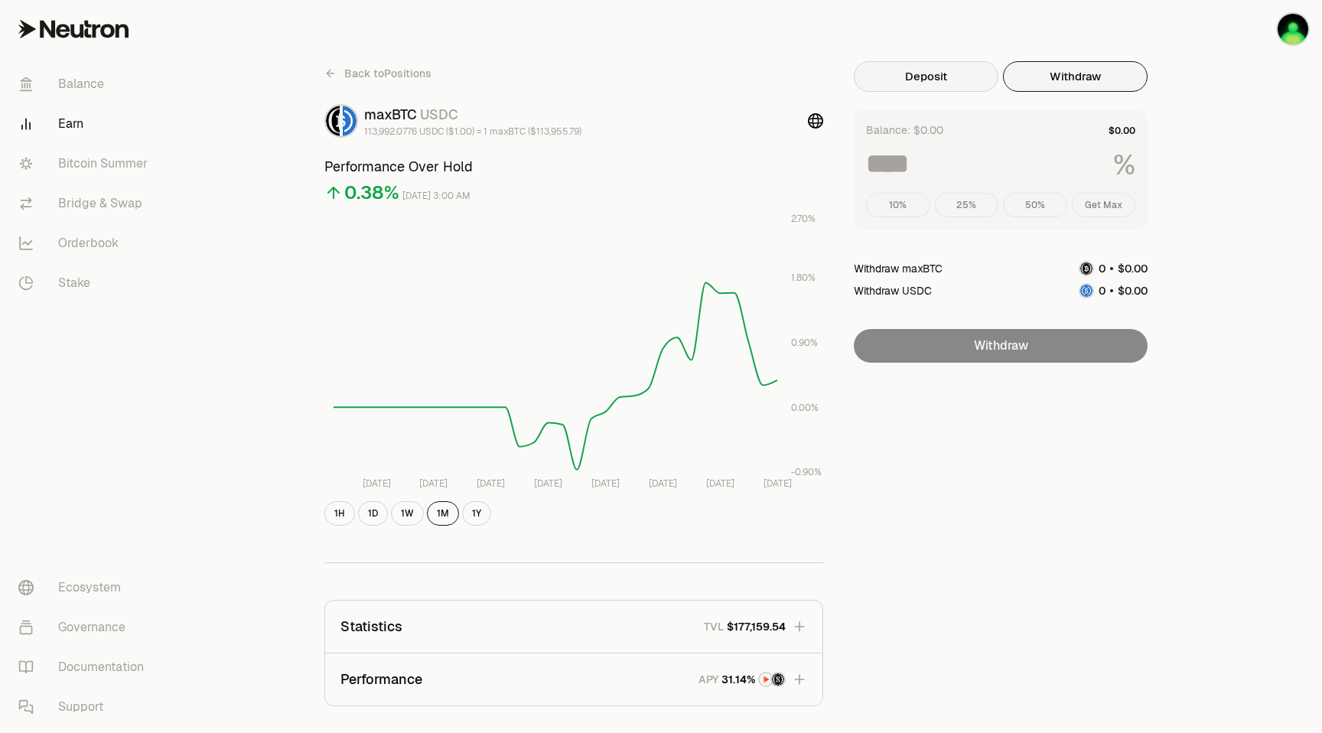
click at [935, 73] on button "Deposit" at bounding box center [926, 76] width 145 height 31
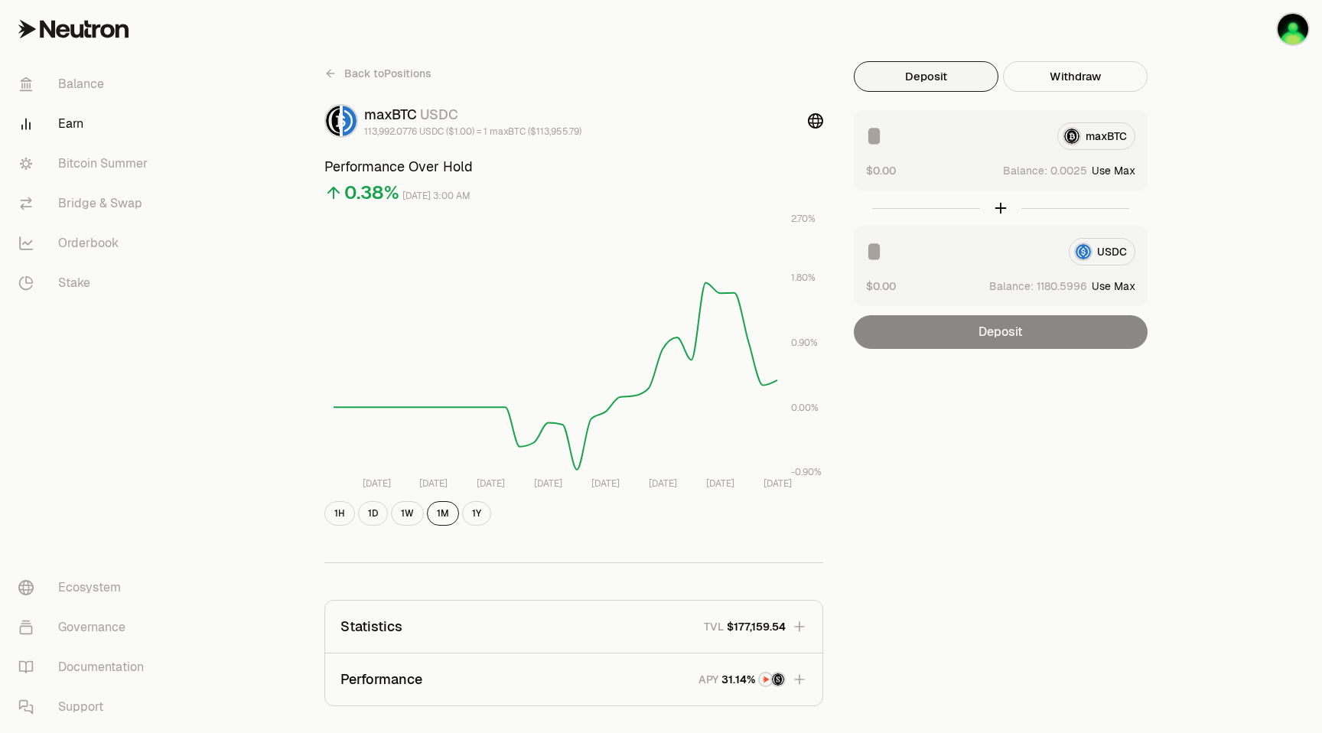
click at [1123, 169] on button "Use Max" at bounding box center [1113, 170] width 44 height 15
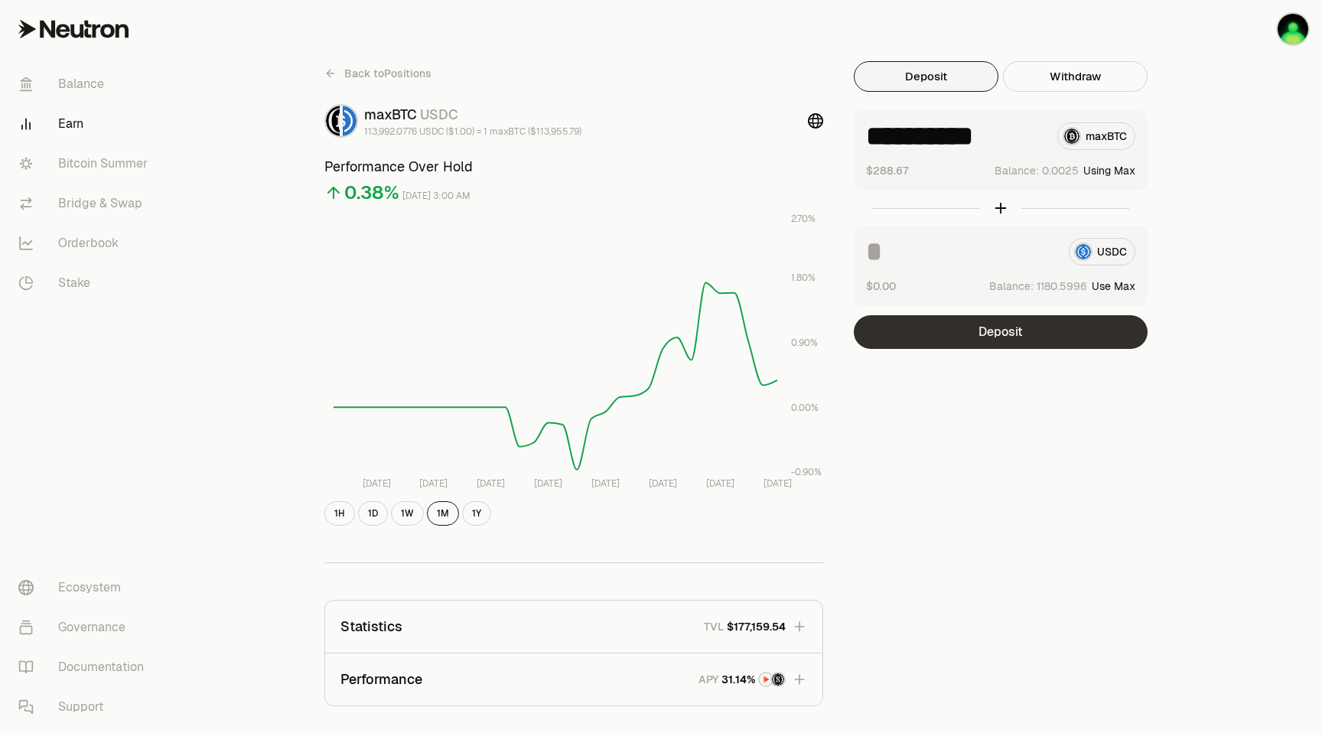
click at [1001, 332] on button "Deposit" at bounding box center [1001, 332] width 294 height 34
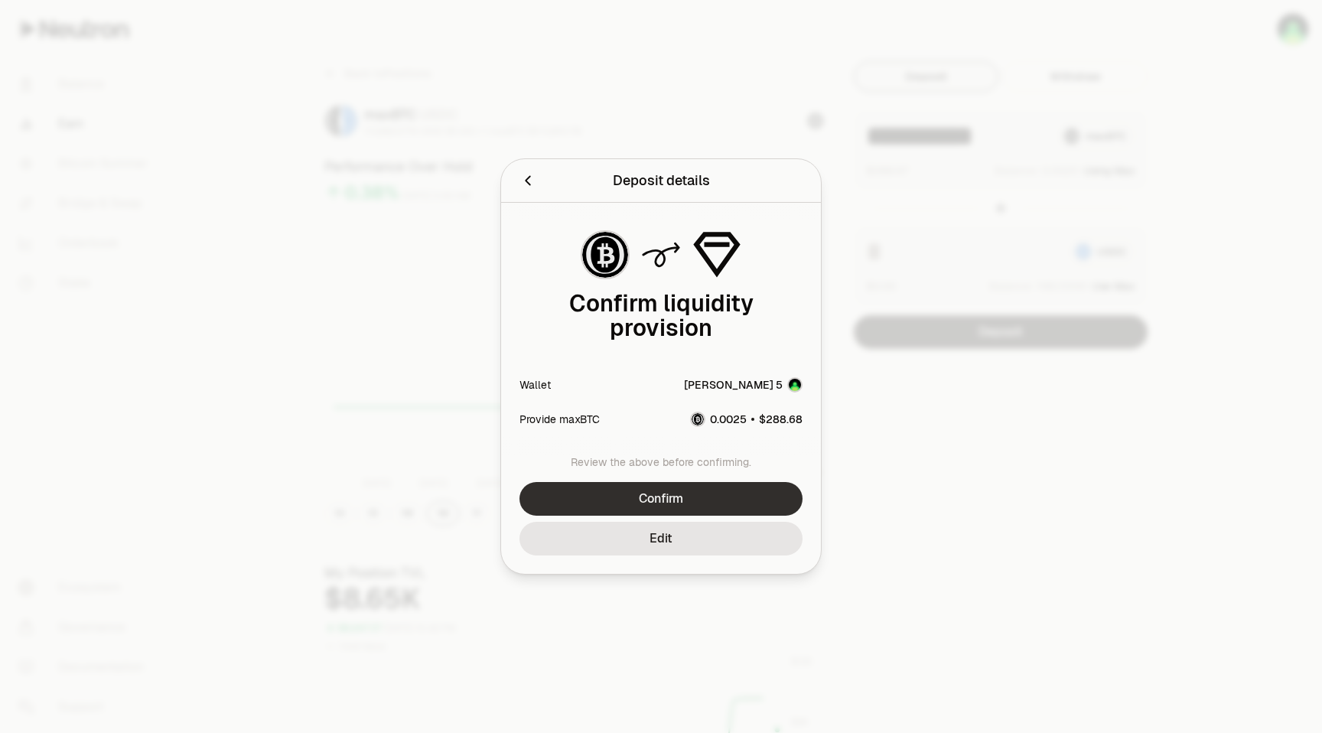
click at [690, 496] on button "Confirm" at bounding box center [660, 499] width 283 height 34
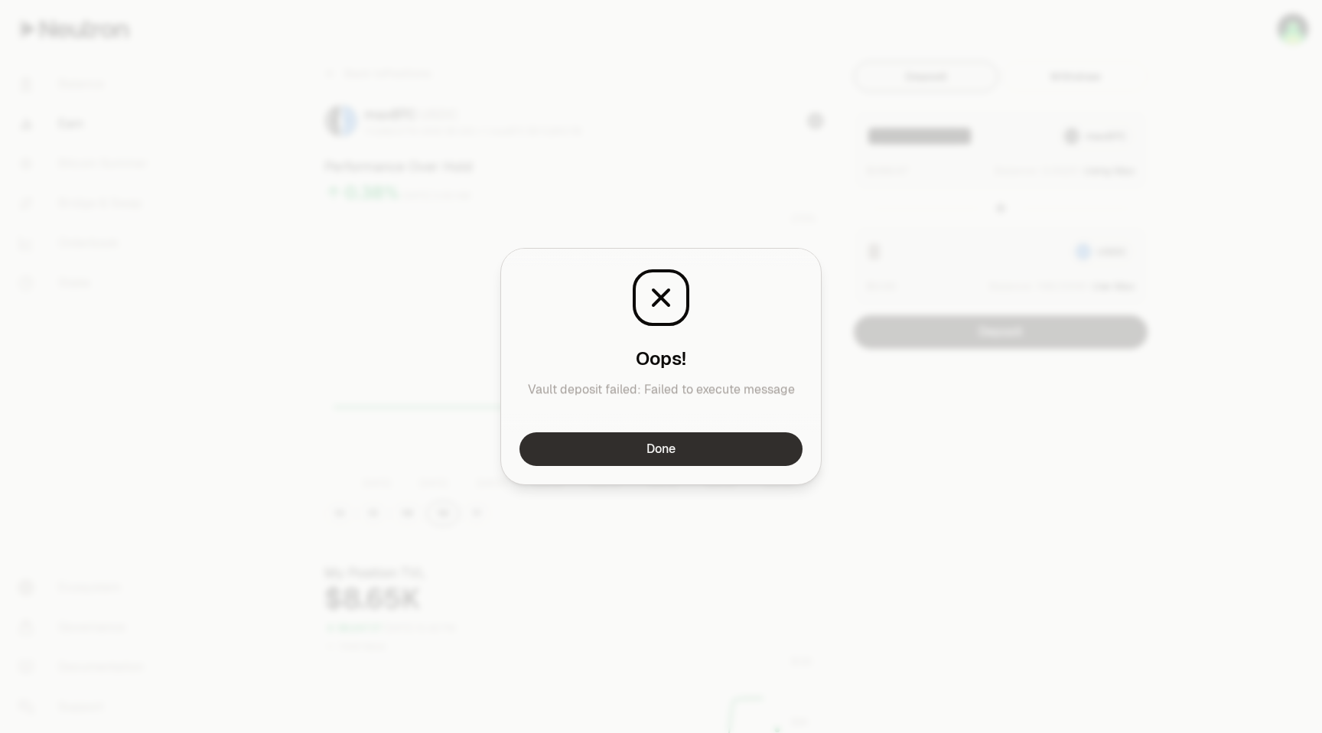
click at [659, 447] on button "Done" at bounding box center [660, 449] width 283 height 34
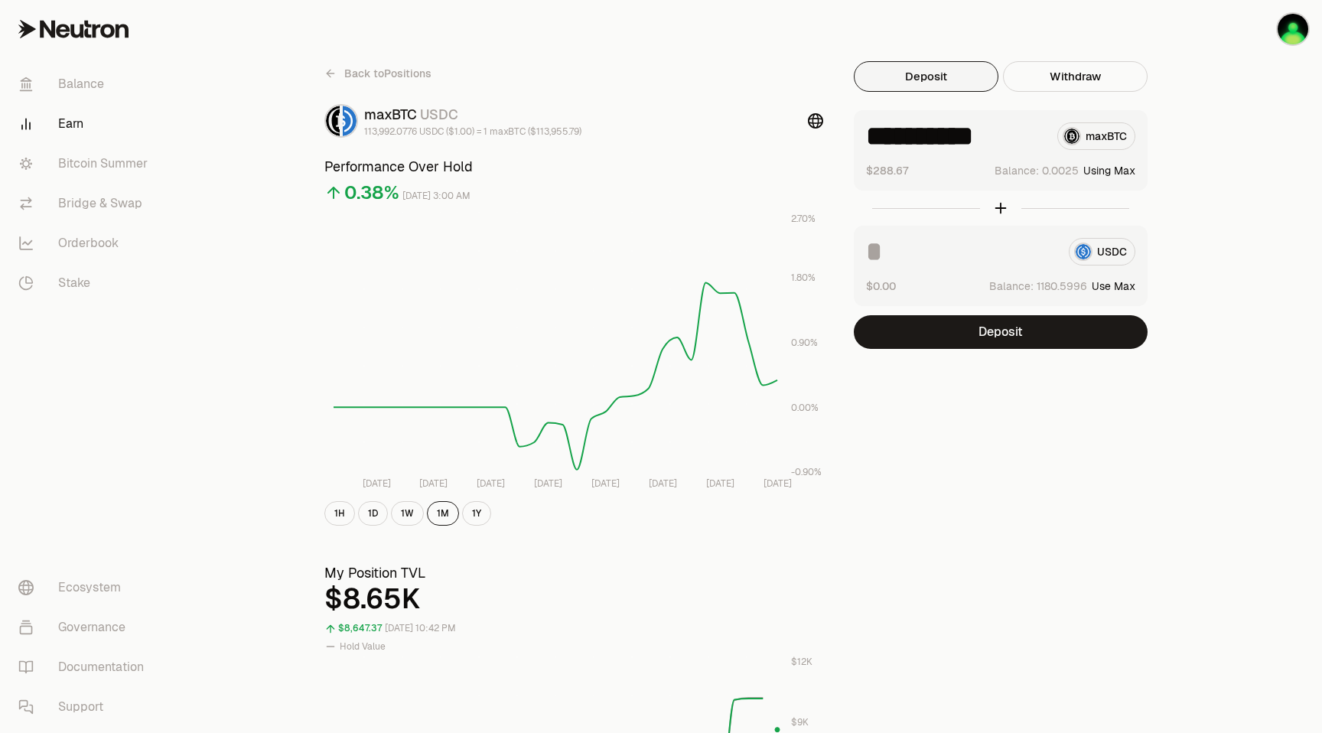
drag, startPoint x: 1003, startPoint y: 138, endPoint x: 1079, endPoint y: 134, distance: 75.8
click at [1079, 134] on div "**********" at bounding box center [1000, 136] width 269 height 28
click at [984, 331] on button "Deposit" at bounding box center [1001, 332] width 294 height 34
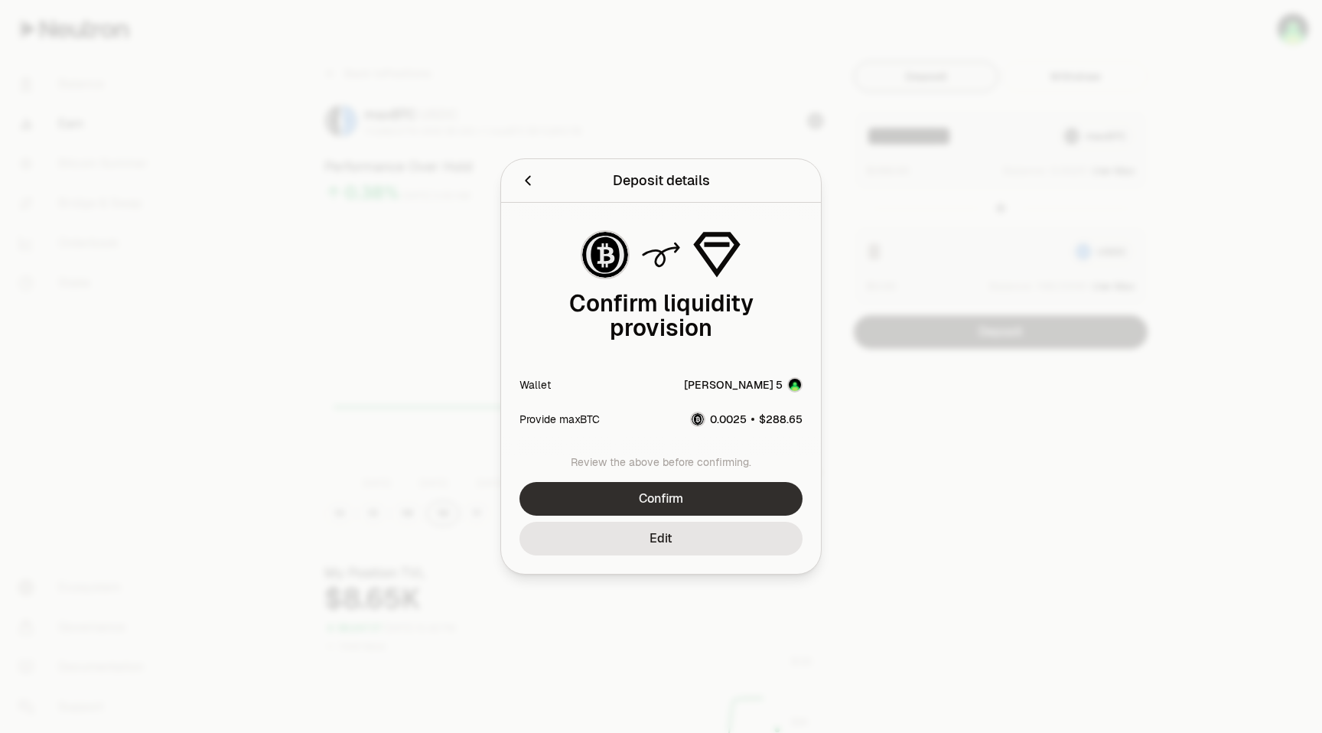
click at [694, 507] on button "Confirm" at bounding box center [660, 499] width 283 height 34
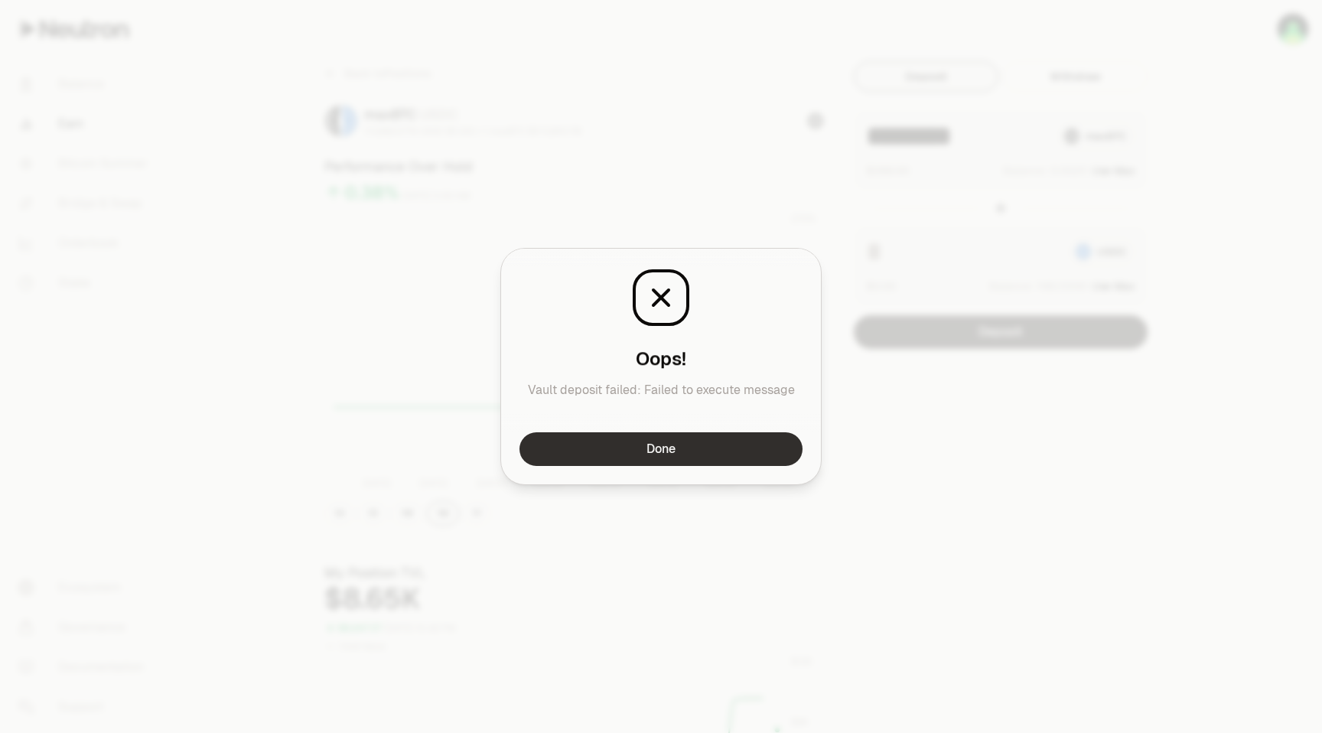
click at [671, 445] on button "Done" at bounding box center [660, 449] width 283 height 34
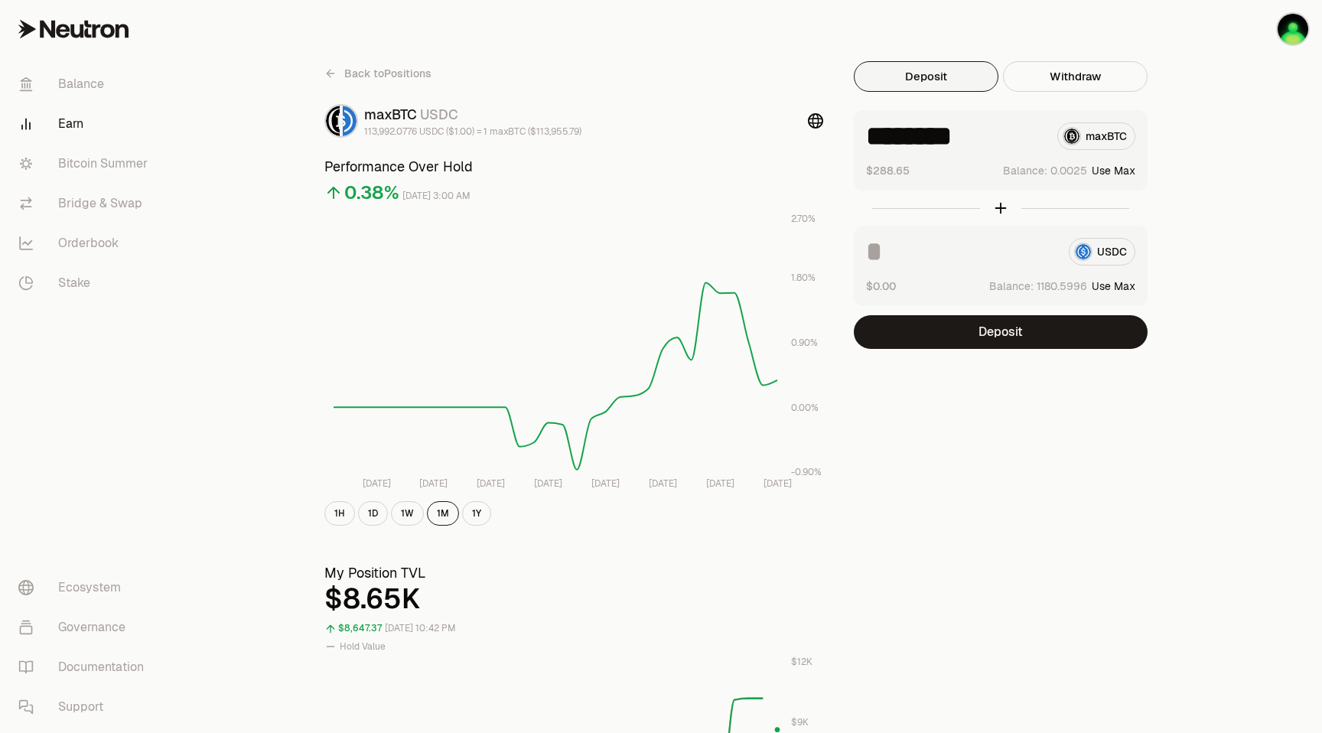
drag, startPoint x: 970, startPoint y: 138, endPoint x: 1025, endPoint y: 136, distance: 55.1
click at [1025, 136] on input "********" at bounding box center [955, 136] width 179 height 28
click at [1000, 333] on button "Deposit" at bounding box center [1001, 332] width 294 height 34
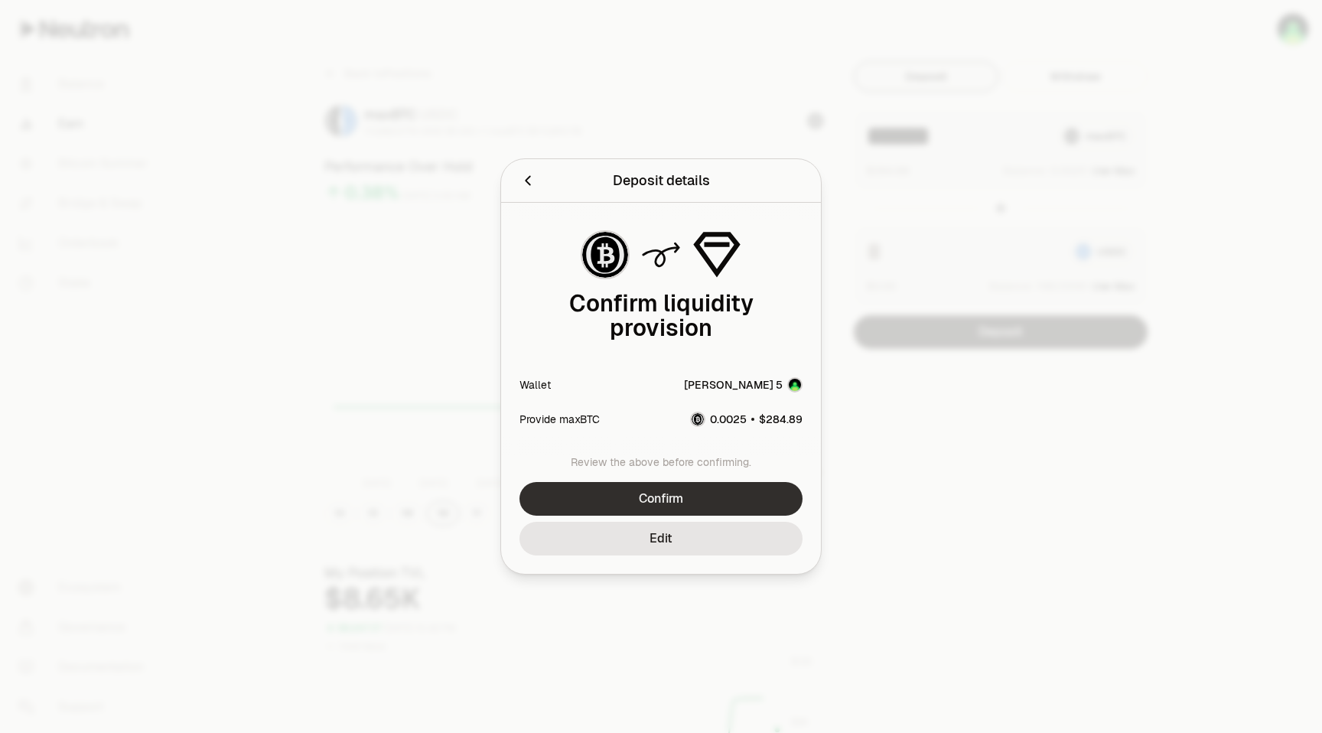
click at [699, 504] on button "Confirm" at bounding box center [660, 499] width 283 height 34
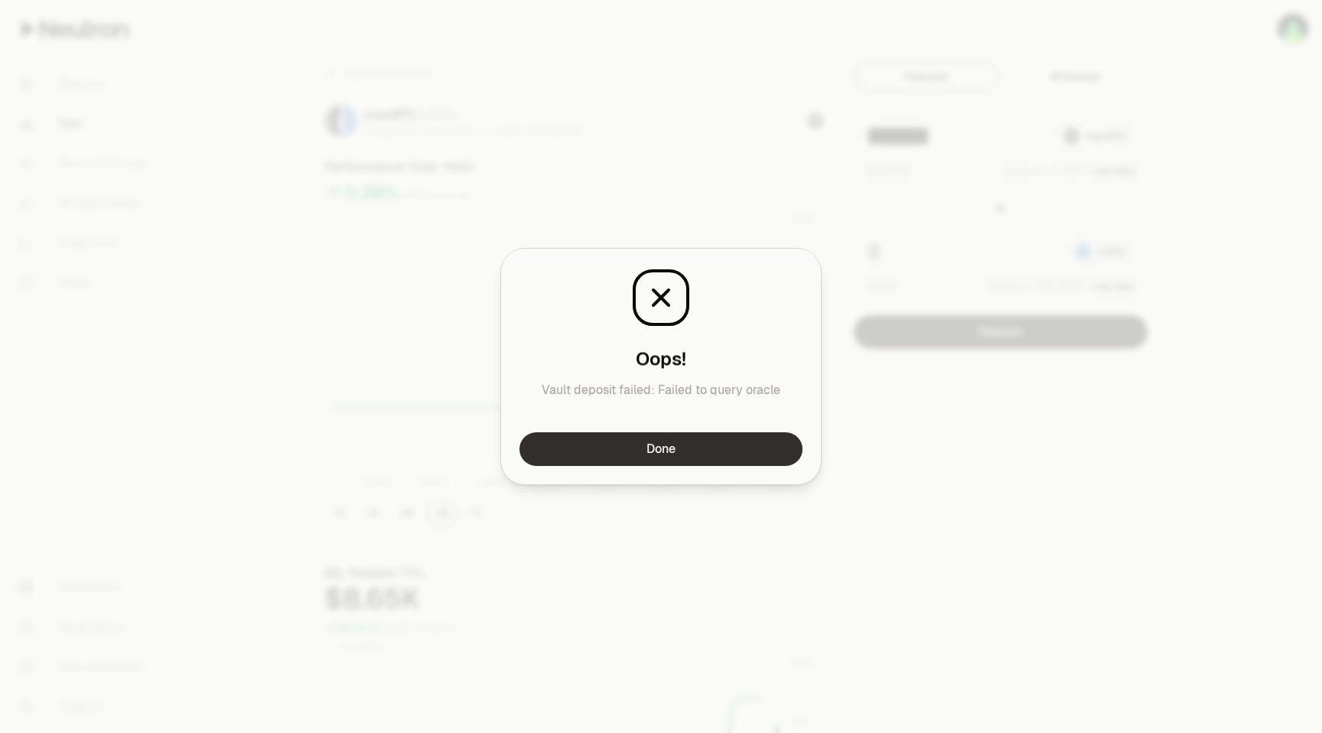
click at [677, 451] on button "Done" at bounding box center [660, 449] width 283 height 34
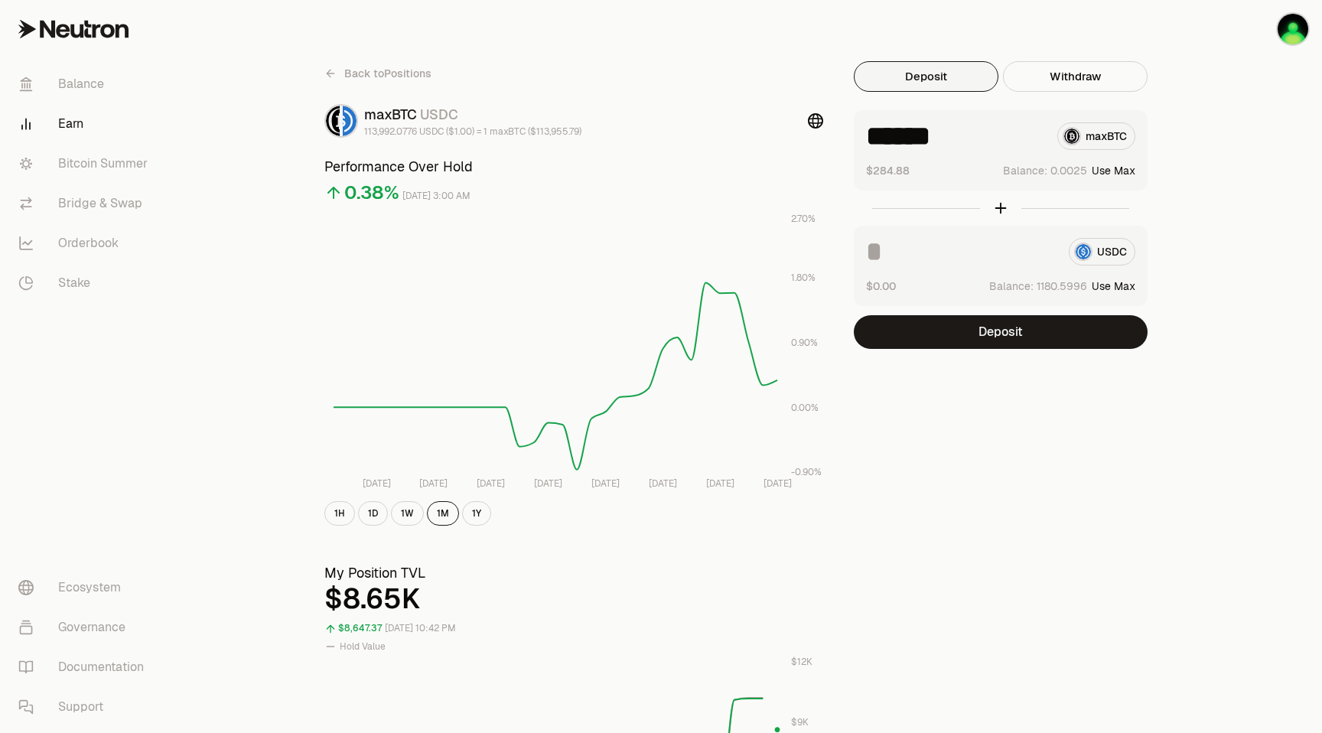
drag, startPoint x: 941, startPoint y: 138, endPoint x: 968, endPoint y: 138, distance: 26.8
click at [968, 138] on input "******" at bounding box center [955, 136] width 179 height 28
click at [1029, 336] on button "Deposit" at bounding box center [1001, 332] width 294 height 34
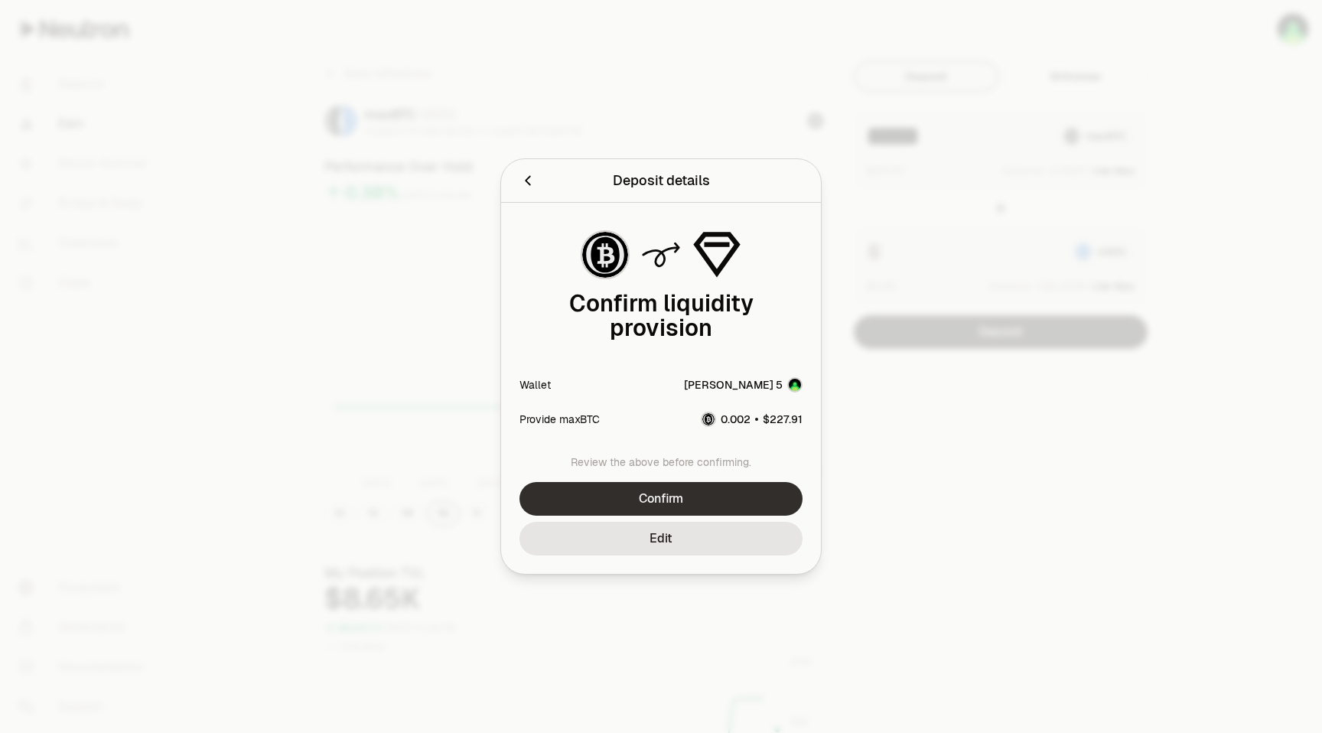
click at [668, 500] on button "Confirm" at bounding box center [660, 499] width 283 height 34
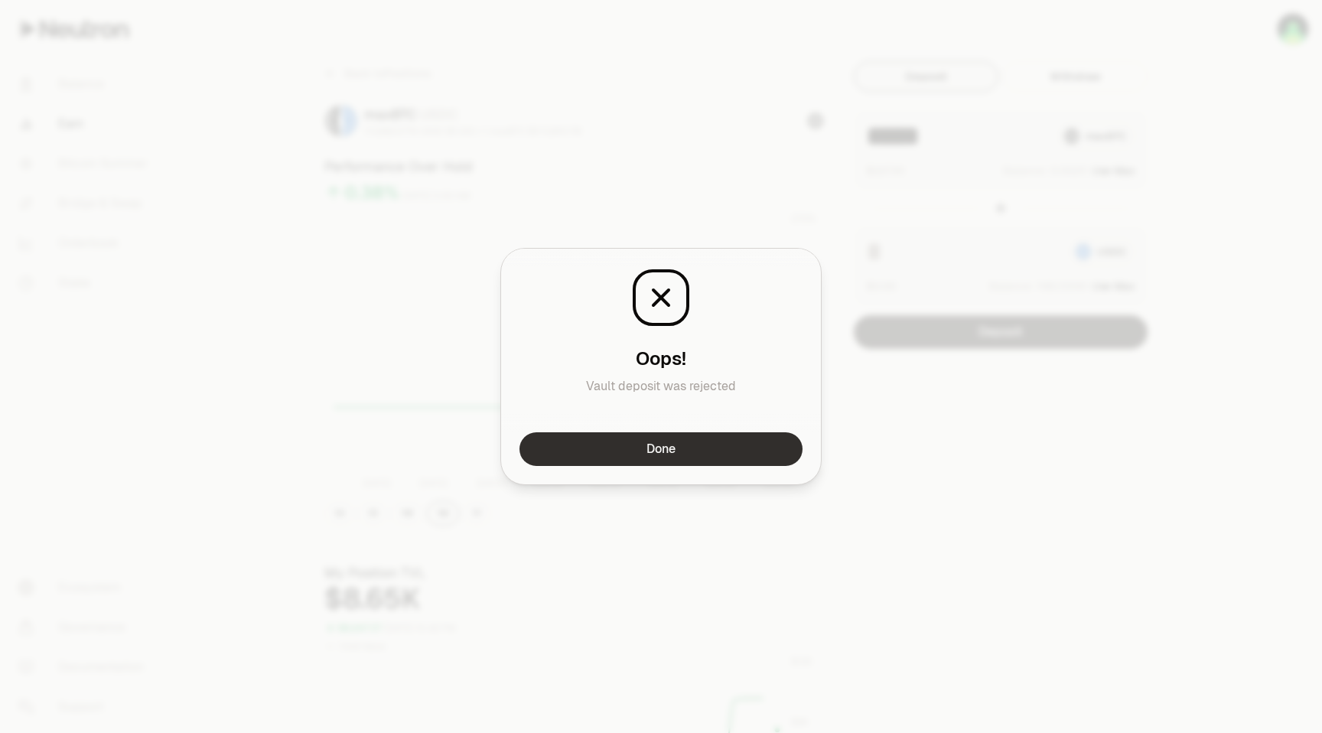
click at [712, 442] on button "Done" at bounding box center [660, 449] width 283 height 34
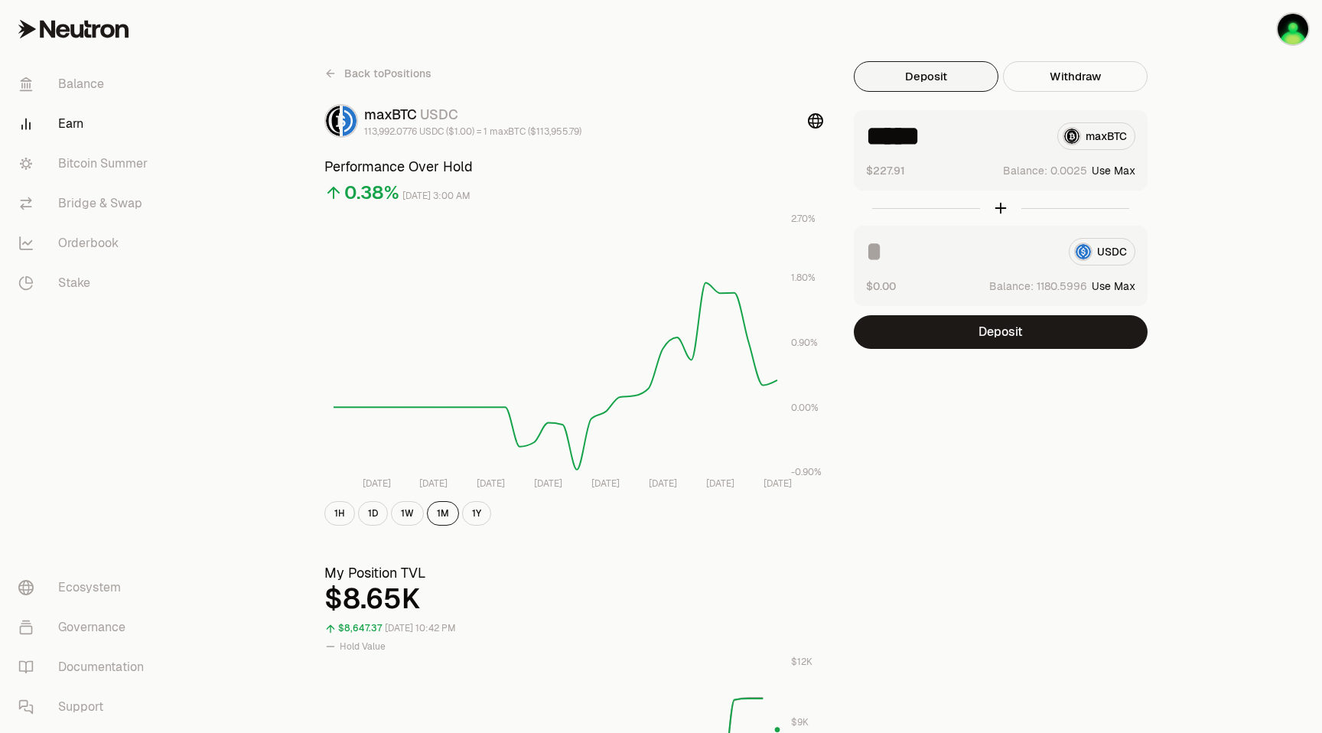
click at [961, 138] on input "*****" at bounding box center [955, 136] width 179 height 28
click at [993, 337] on button "Deposit" at bounding box center [1001, 332] width 294 height 34
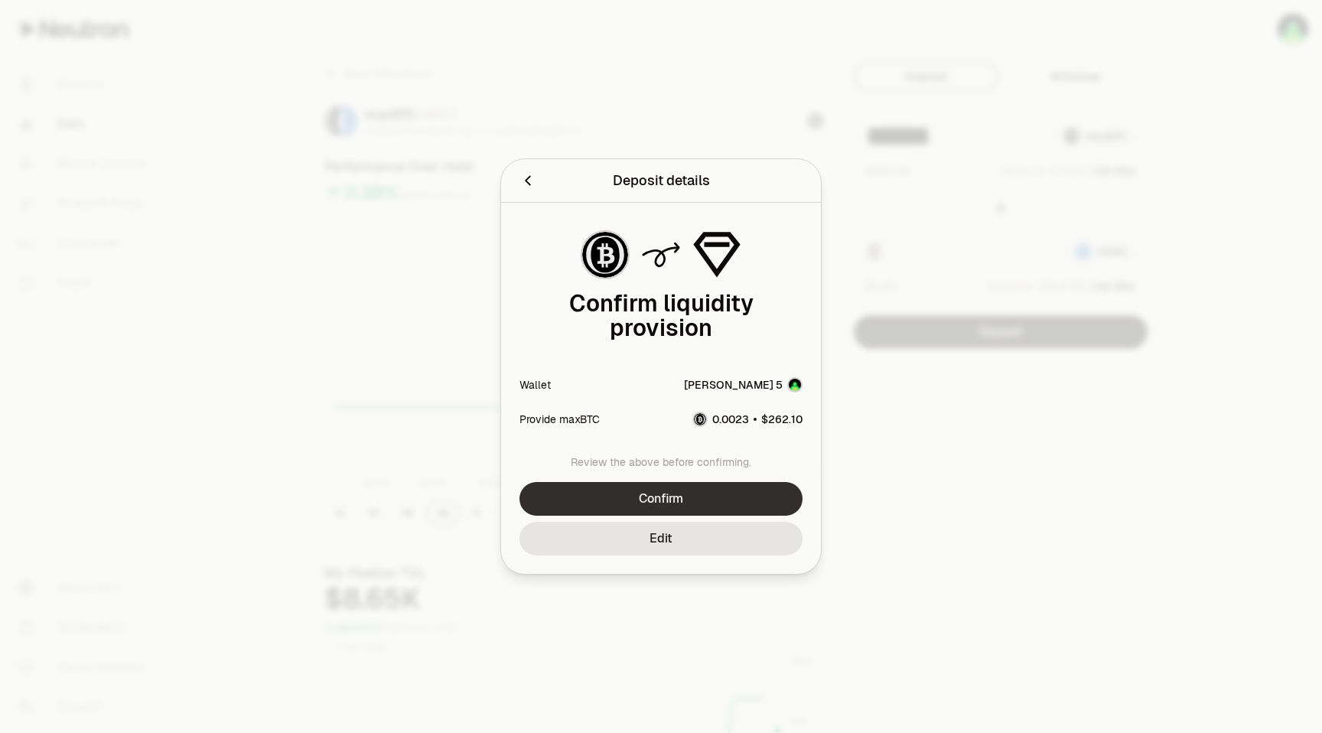
click at [698, 503] on button "Confirm" at bounding box center [660, 499] width 283 height 34
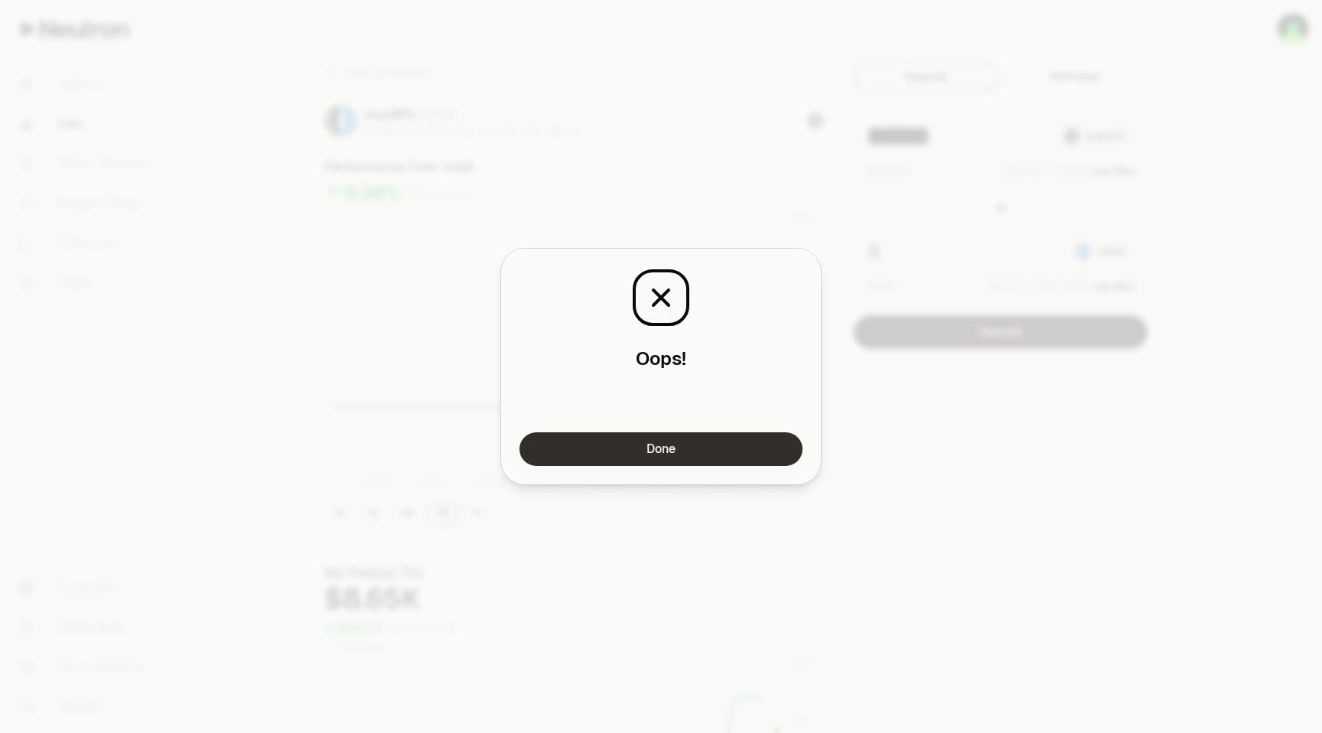
click at [679, 450] on button "Done" at bounding box center [660, 449] width 283 height 34
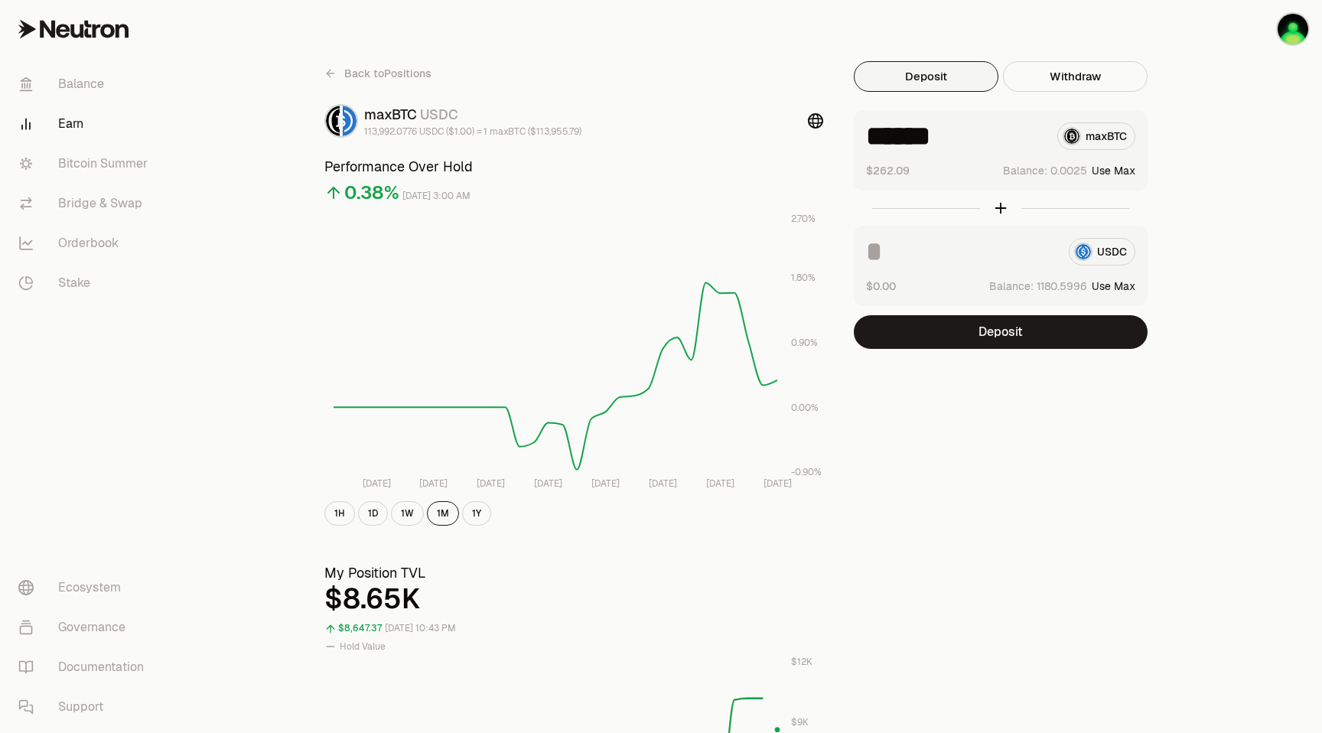
click at [957, 139] on input "******" at bounding box center [955, 136] width 179 height 28
click at [993, 333] on button "Deposit" at bounding box center [1001, 332] width 294 height 34
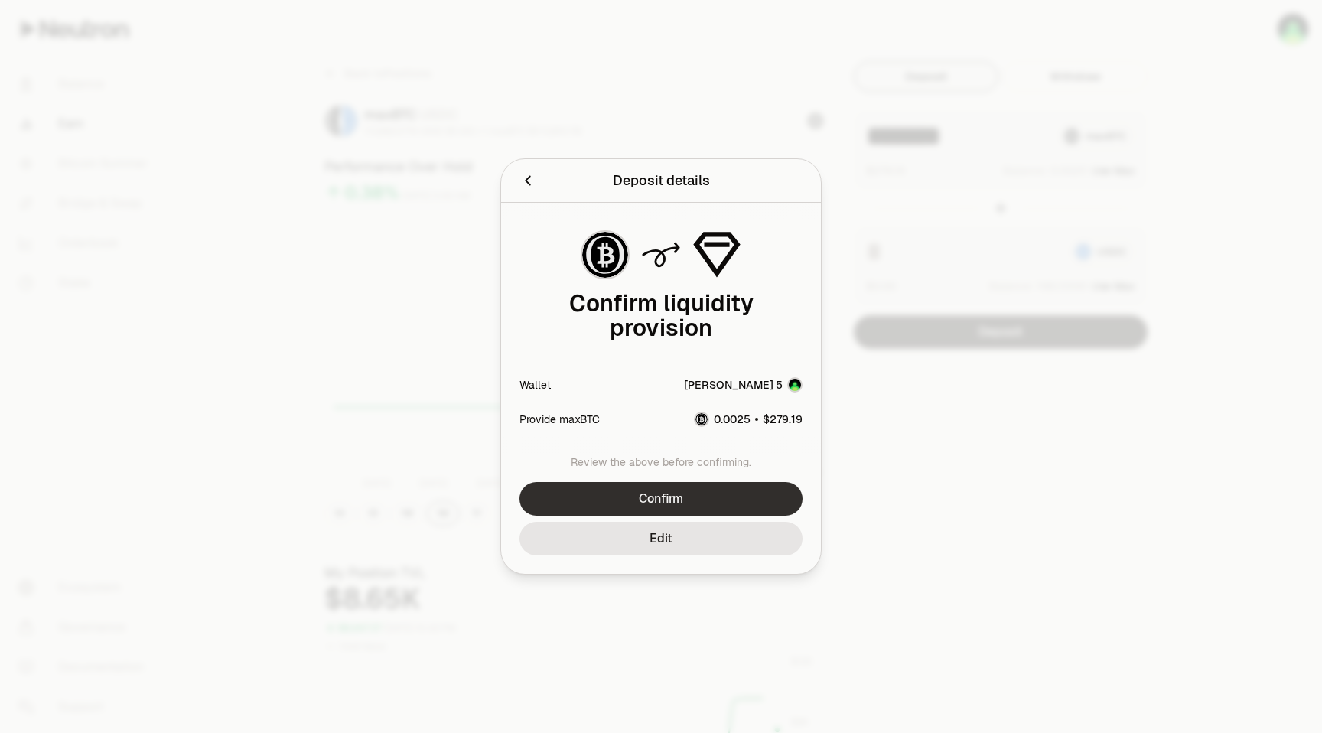
click at [765, 498] on button "Confirm" at bounding box center [660, 499] width 283 height 34
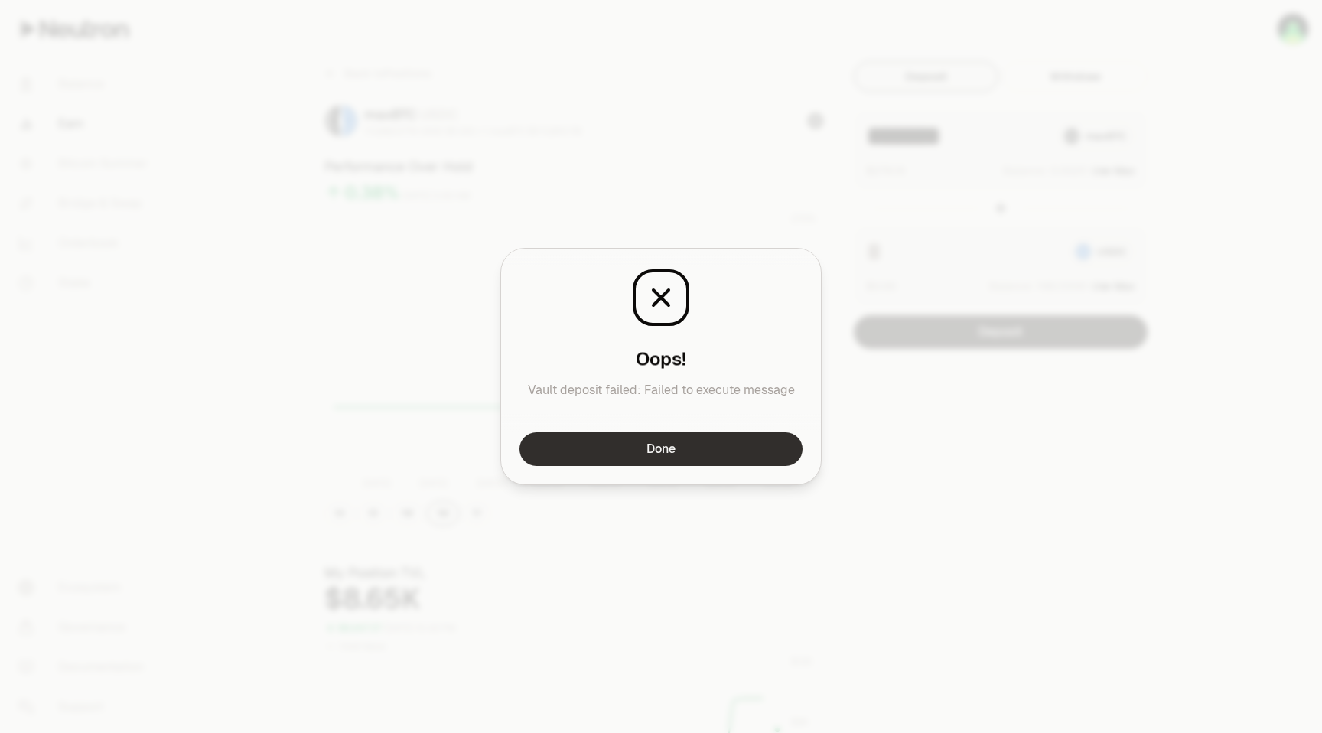
click at [715, 457] on button "Done" at bounding box center [660, 449] width 283 height 34
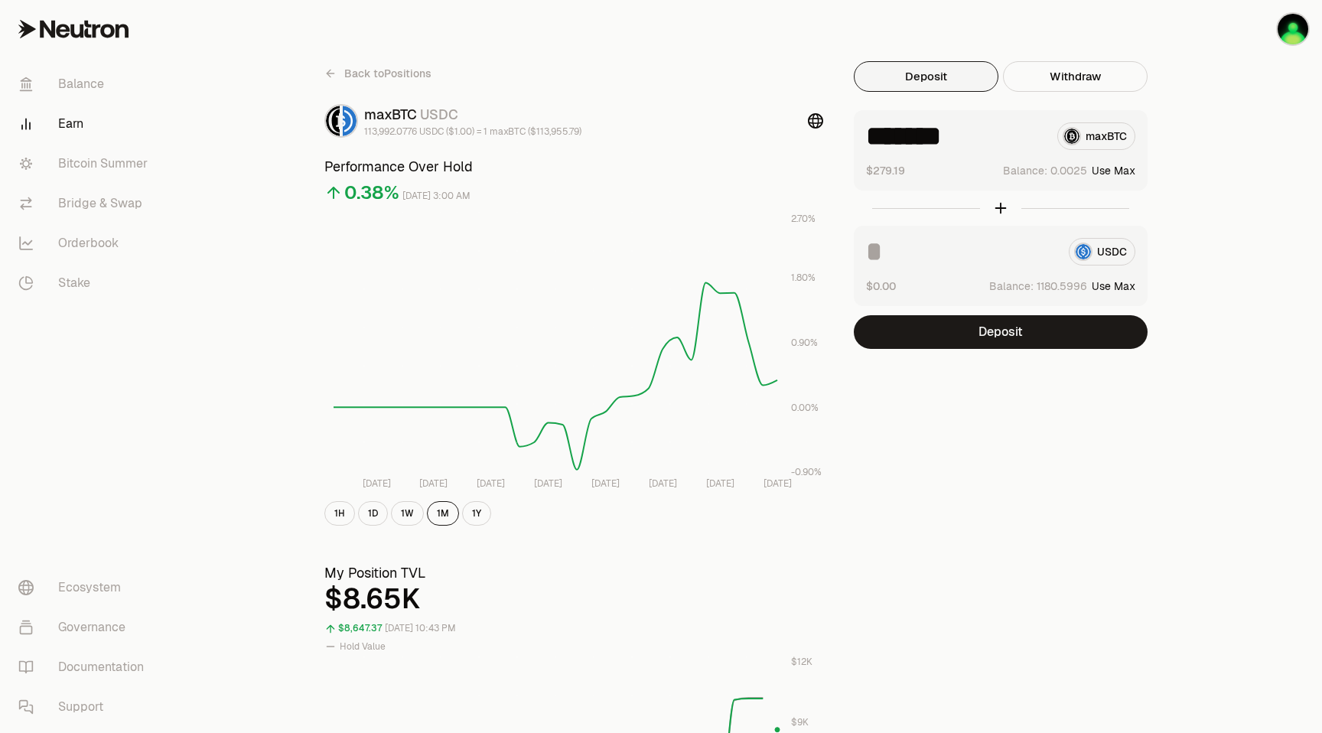
drag, startPoint x: 965, startPoint y: 134, endPoint x: 989, endPoint y: 134, distance: 23.7
click at [989, 134] on input "*******" at bounding box center [955, 136] width 179 height 28
click at [970, 336] on button "Deposit" at bounding box center [1001, 332] width 294 height 34
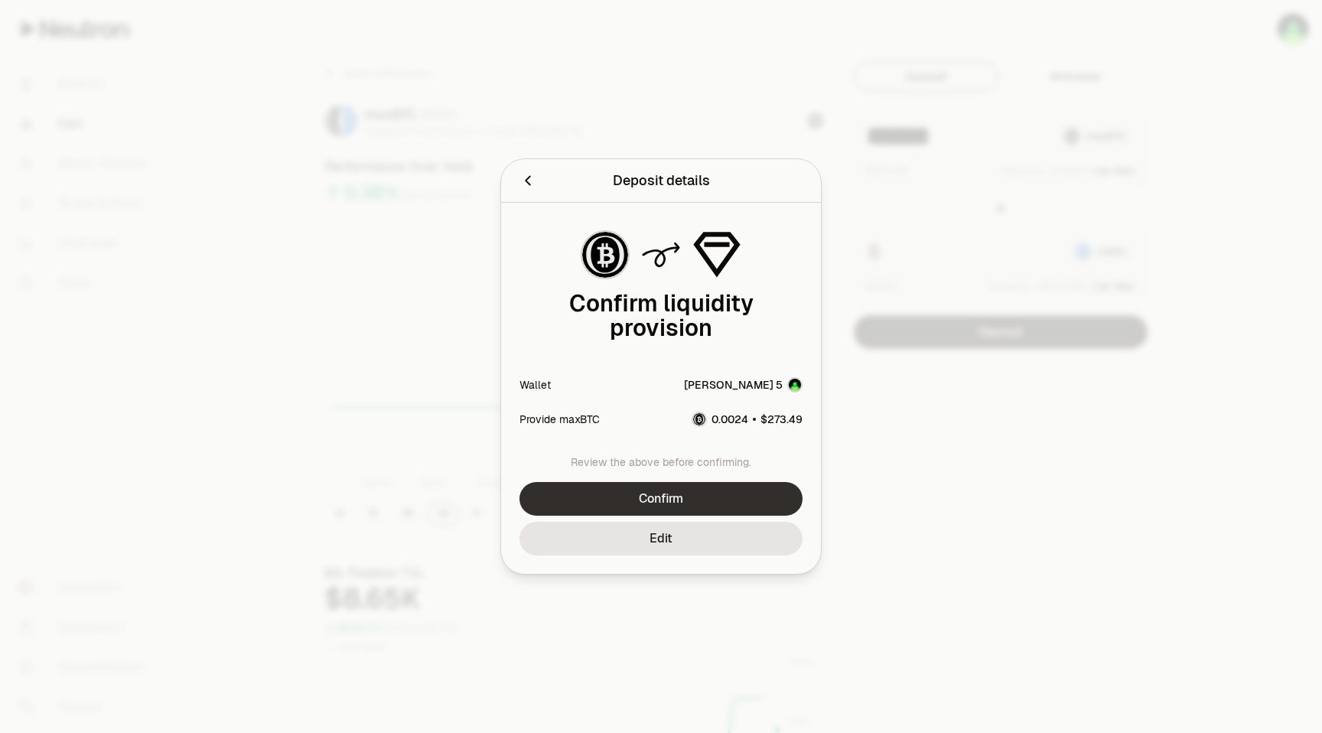
click at [649, 496] on button "Confirm" at bounding box center [660, 499] width 283 height 34
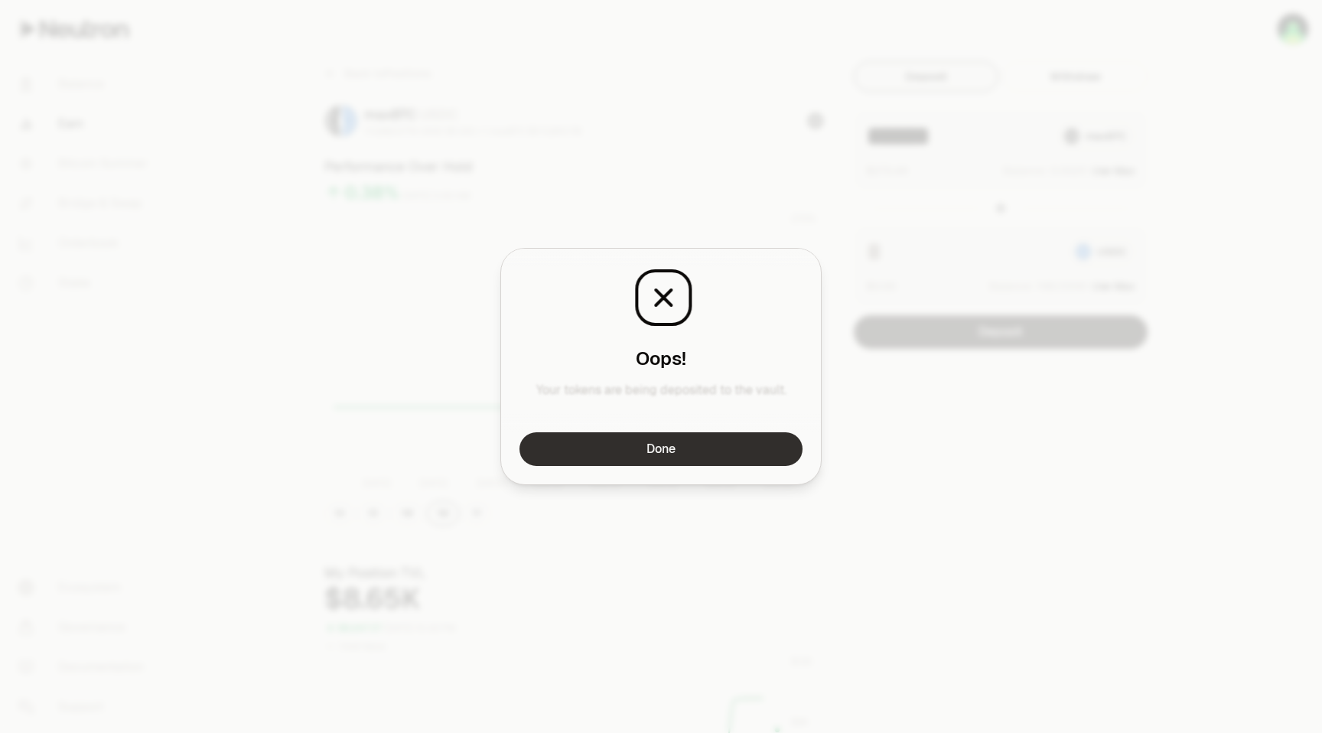
click at [671, 443] on button "Done" at bounding box center [660, 449] width 283 height 34
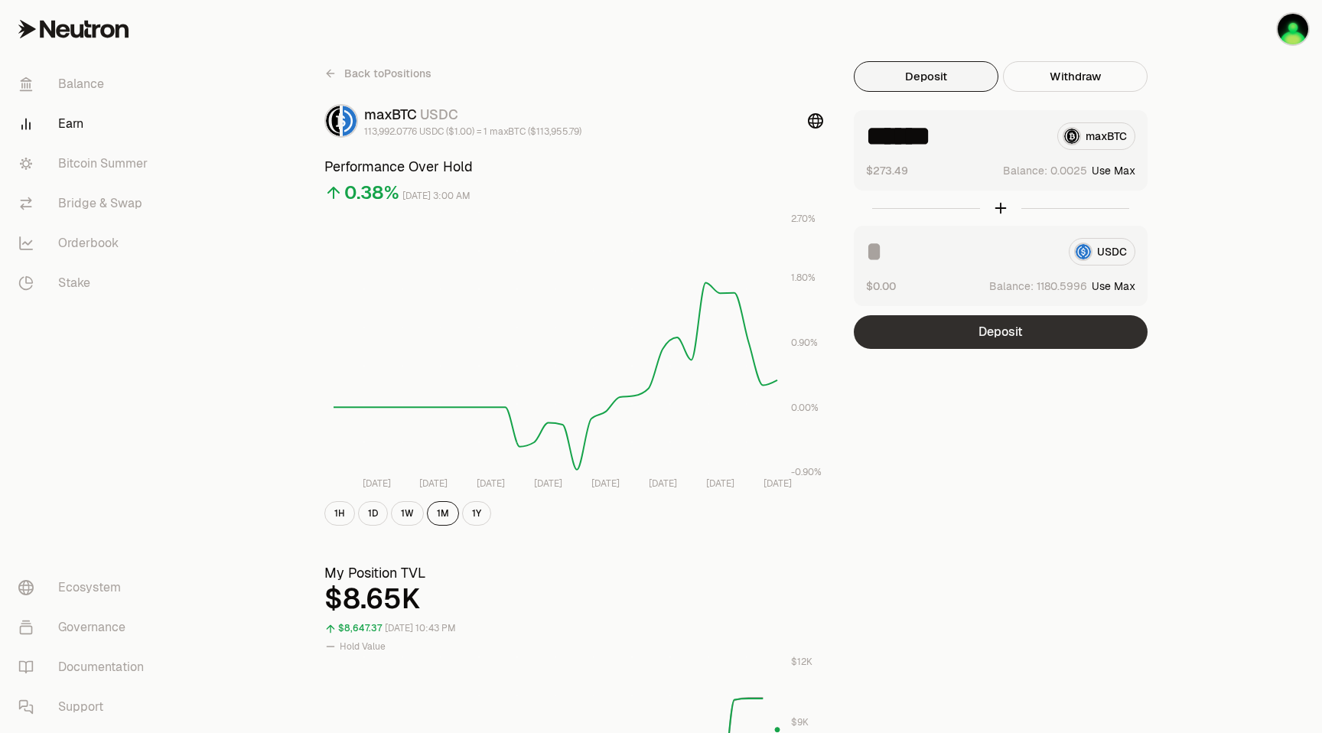
click at [1019, 334] on button "Deposit" at bounding box center [1001, 332] width 294 height 34
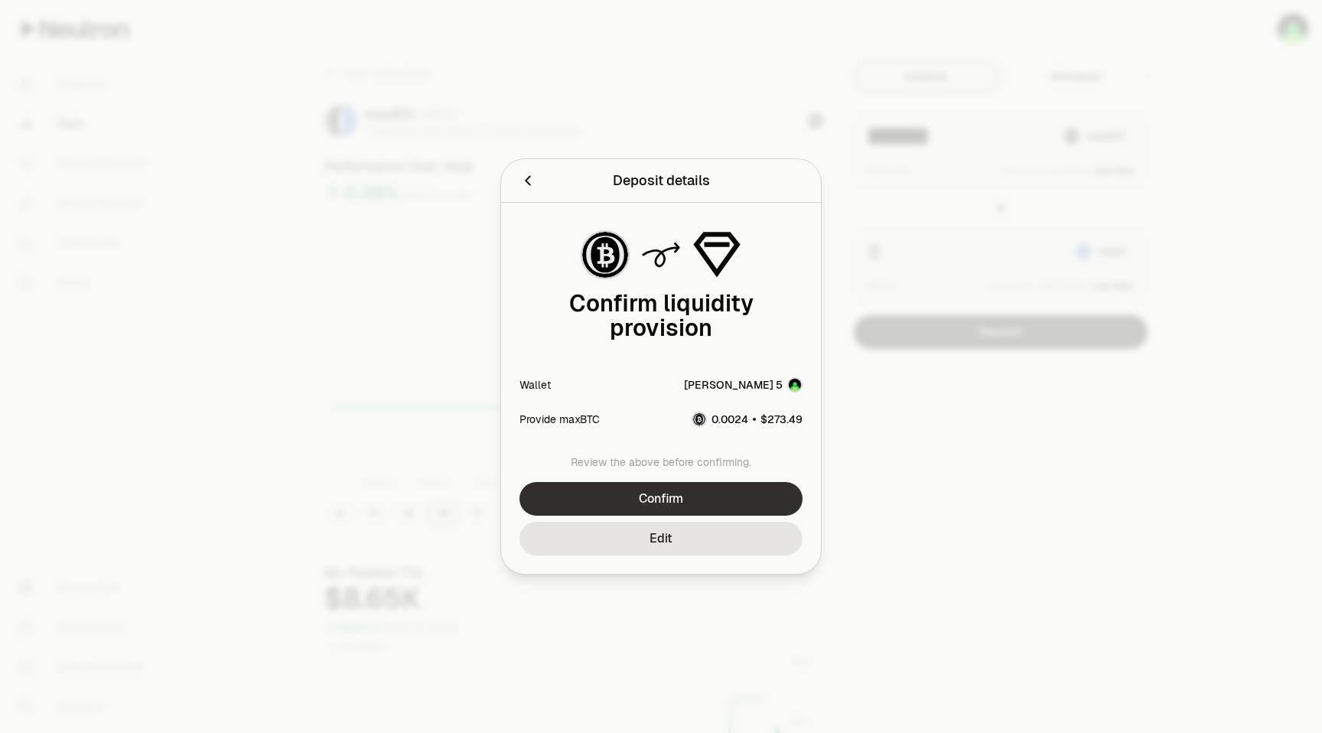
click at [660, 503] on button "Confirm" at bounding box center [660, 499] width 283 height 34
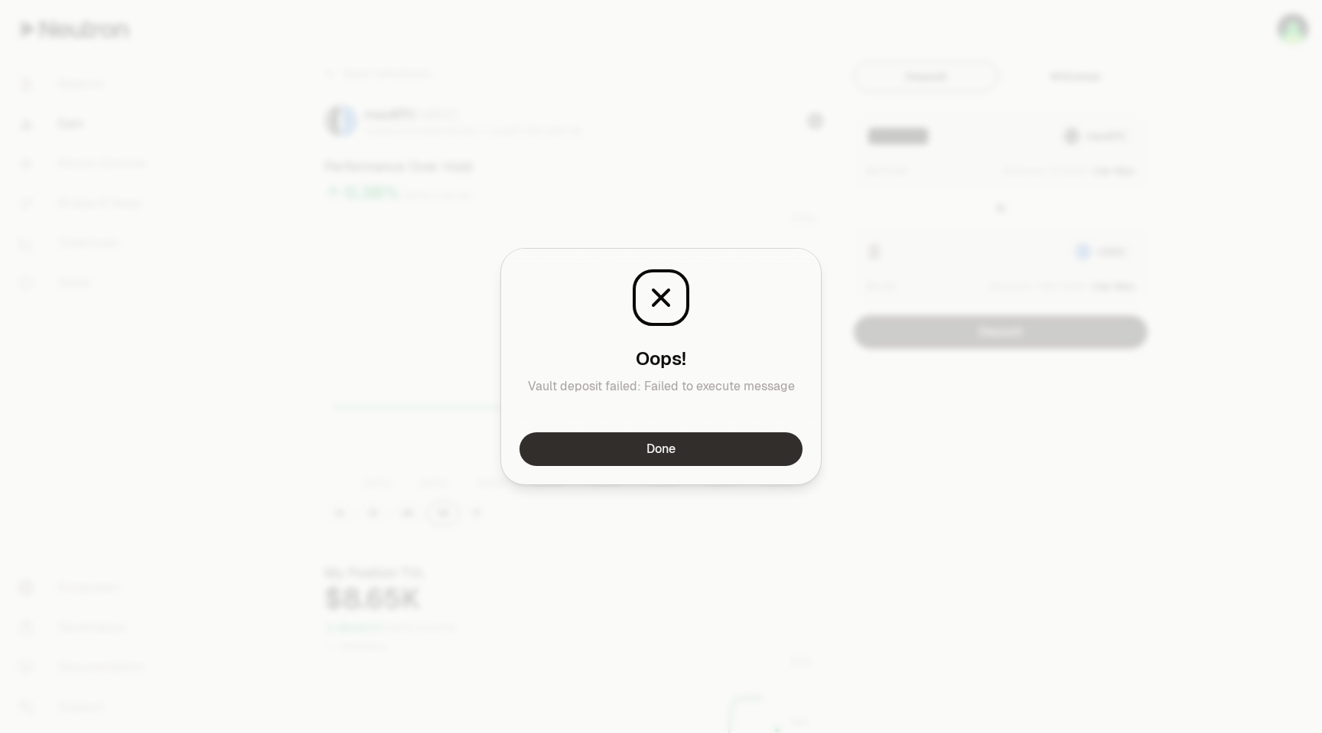
click at [664, 454] on button "Done" at bounding box center [660, 449] width 283 height 34
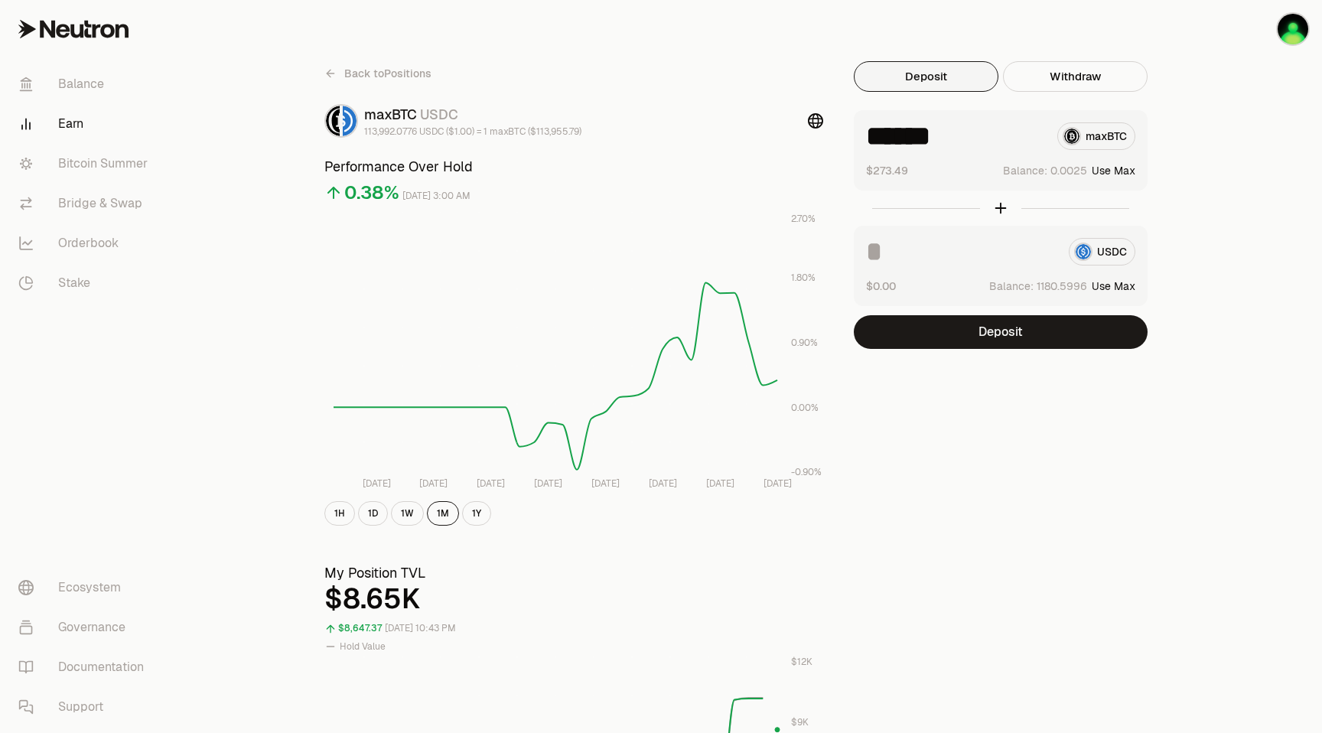
drag, startPoint x: 949, startPoint y: 134, endPoint x: 974, endPoint y: 134, distance: 24.5
click at [974, 134] on input "******" at bounding box center [955, 136] width 179 height 28
type input "*******"
click at [1000, 331] on button "Deposit" at bounding box center [1001, 332] width 294 height 34
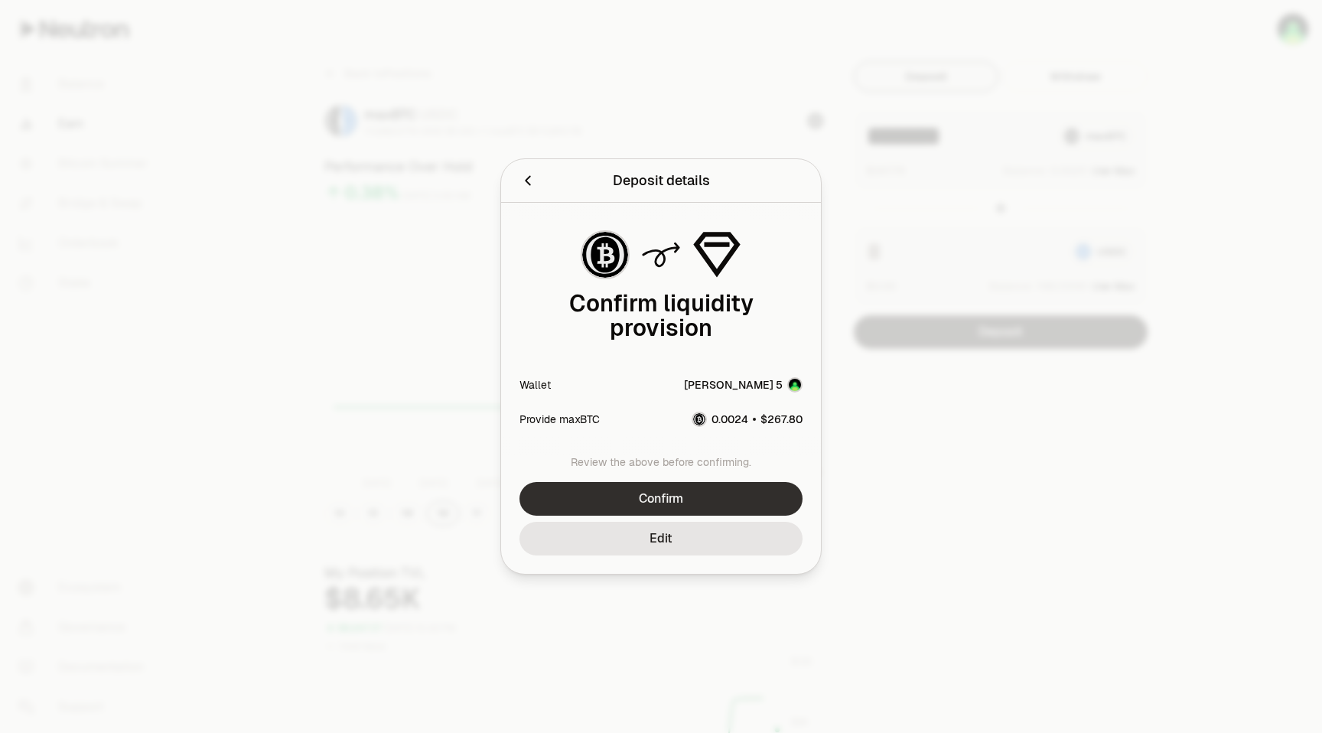
click at [706, 494] on button "Confirm" at bounding box center [660, 499] width 283 height 34
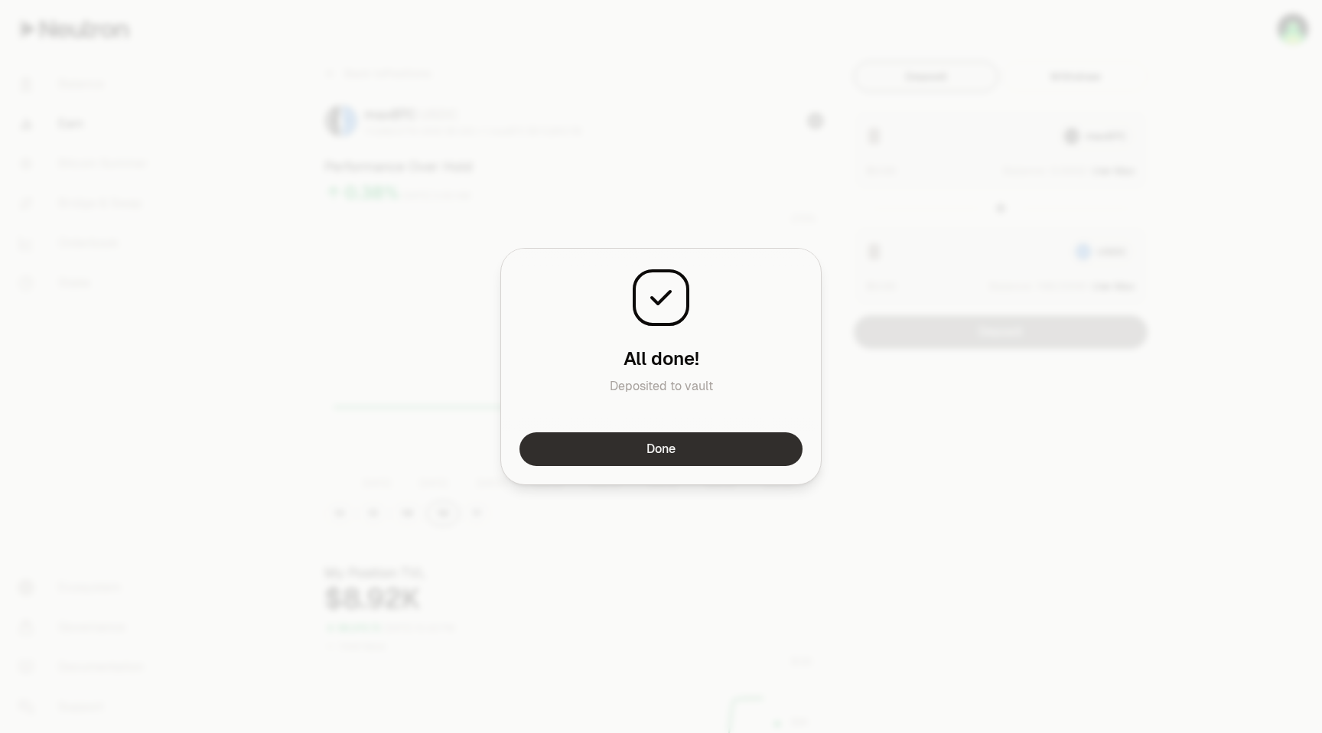
click at [715, 444] on button "Done" at bounding box center [660, 449] width 283 height 34
